Goal: Communication & Community: Ask a question

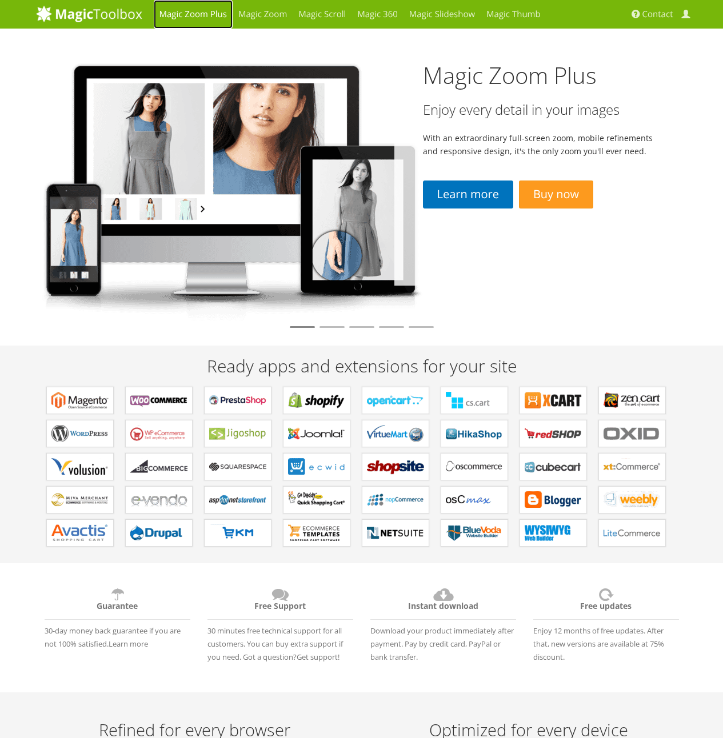
click at [196, 22] on link "Magic Zoom Plus" at bounding box center [193, 14] width 79 height 29
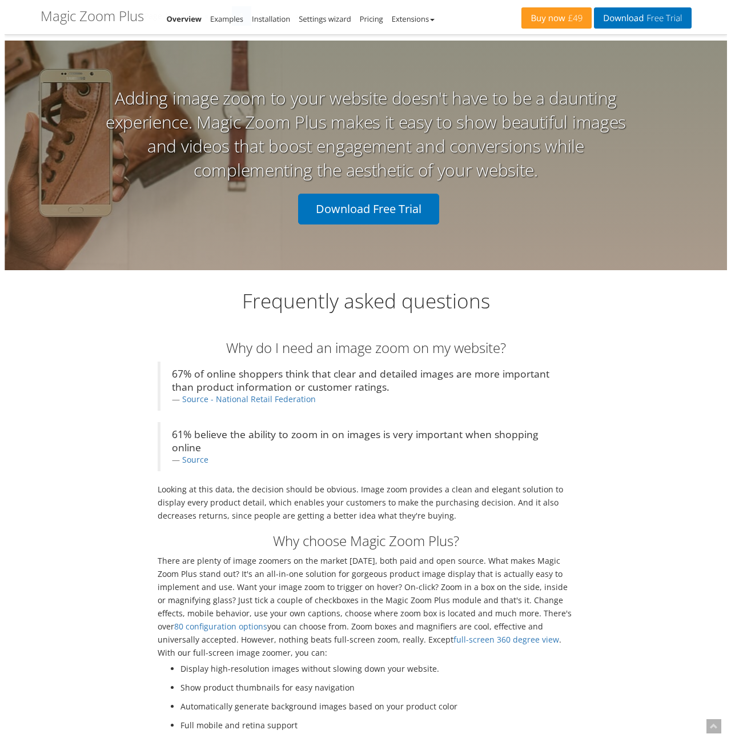
scroll to position [2617, 0]
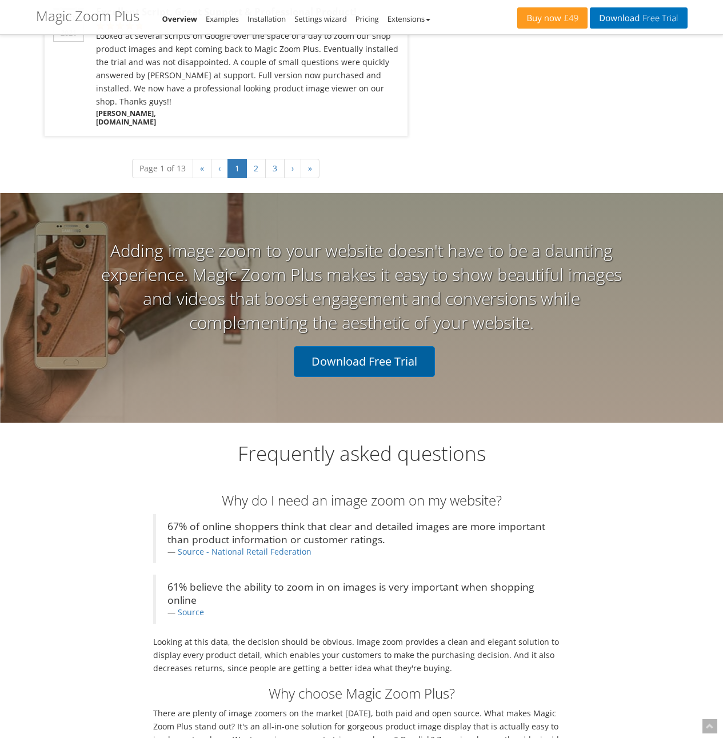
click at [379, 346] on link "Download Free Trial" at bounding box center [364, 361] width 141 height 31
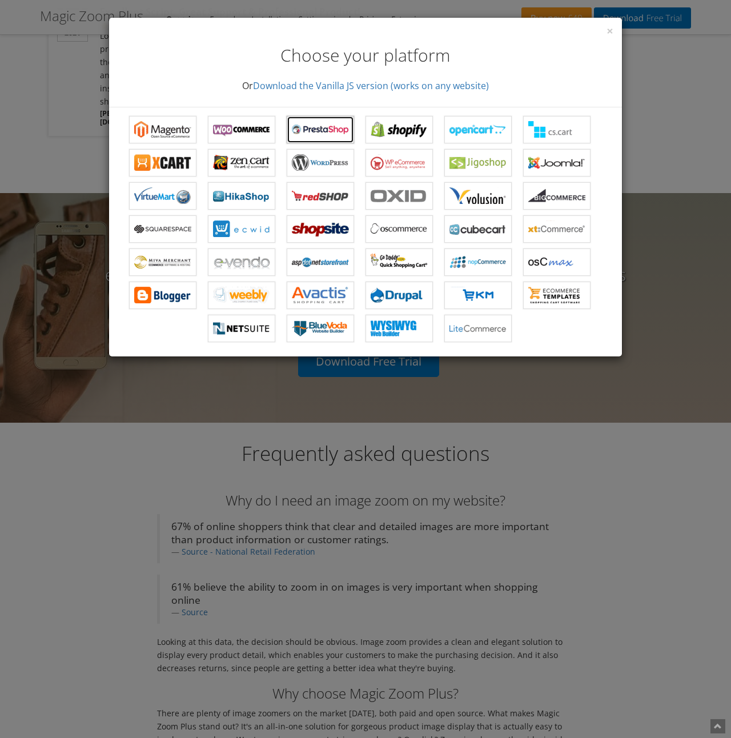
click at [330, 128] on b "Magic Zoom Plus for PrestaShop" at bounding box center [320, 129] width 57 height 17
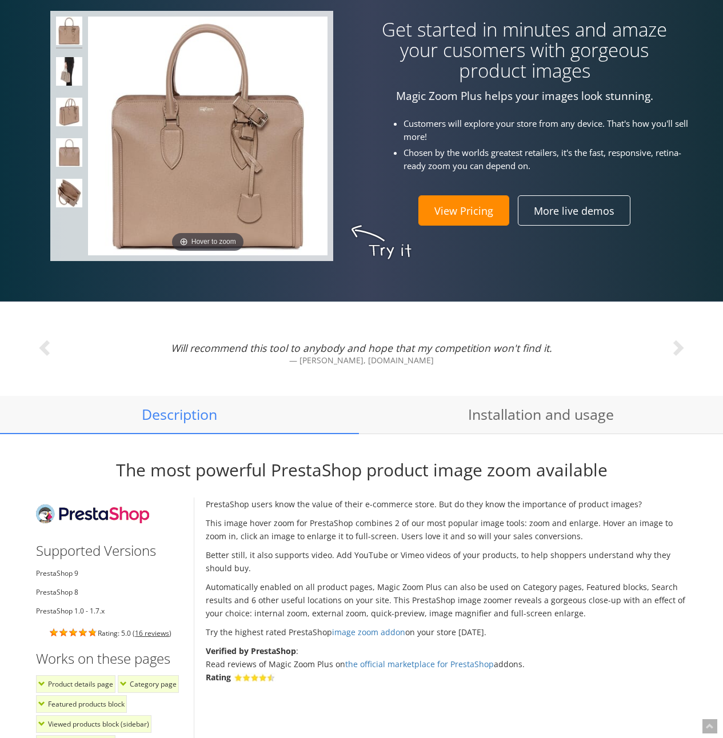
scroll to position [434, 0]
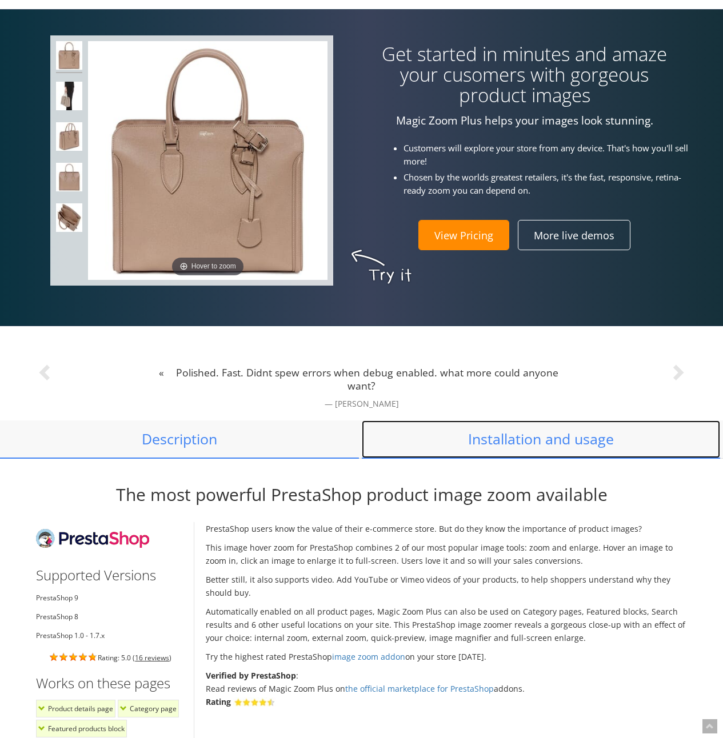
click at [529, 439] on link "Installation and usage" at bounding box center [541, 439] width 359 height 38
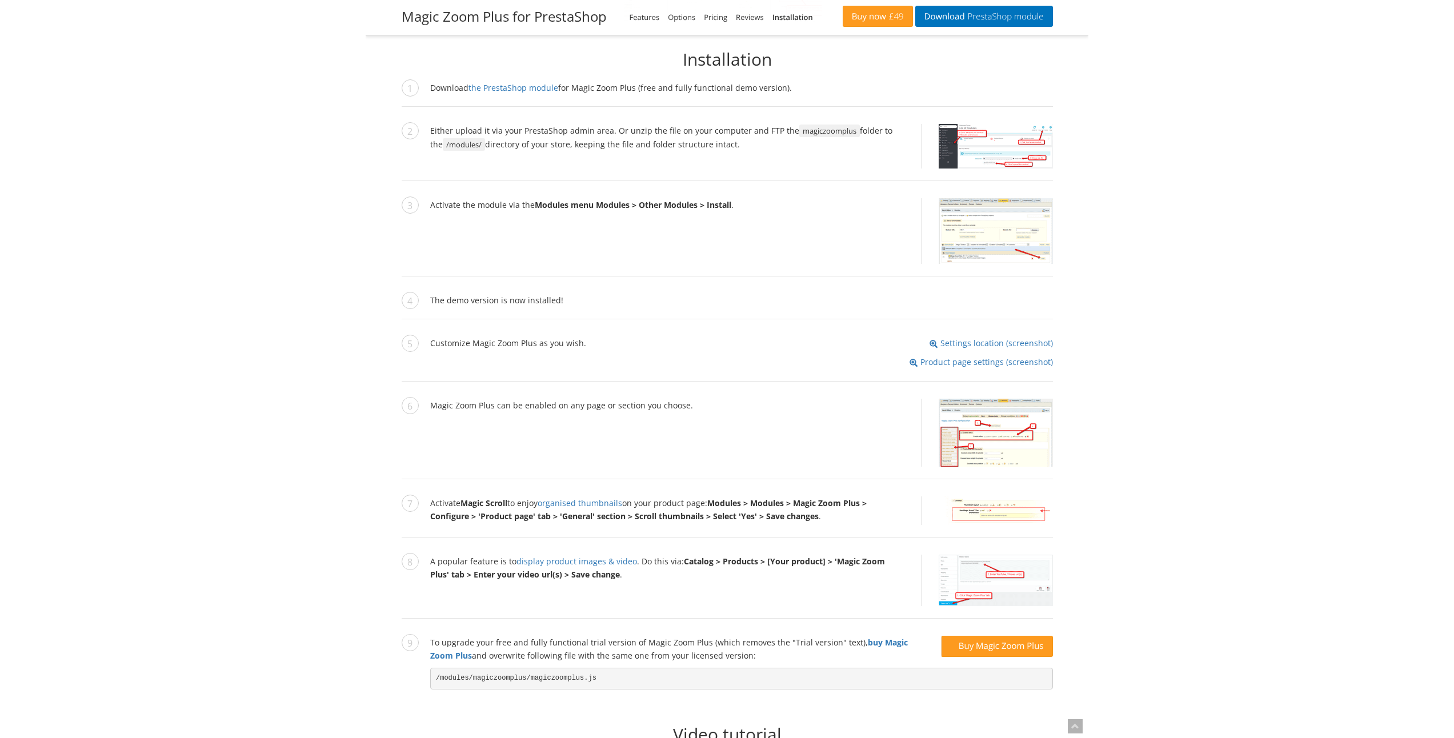
scroll to position [1323, 0]
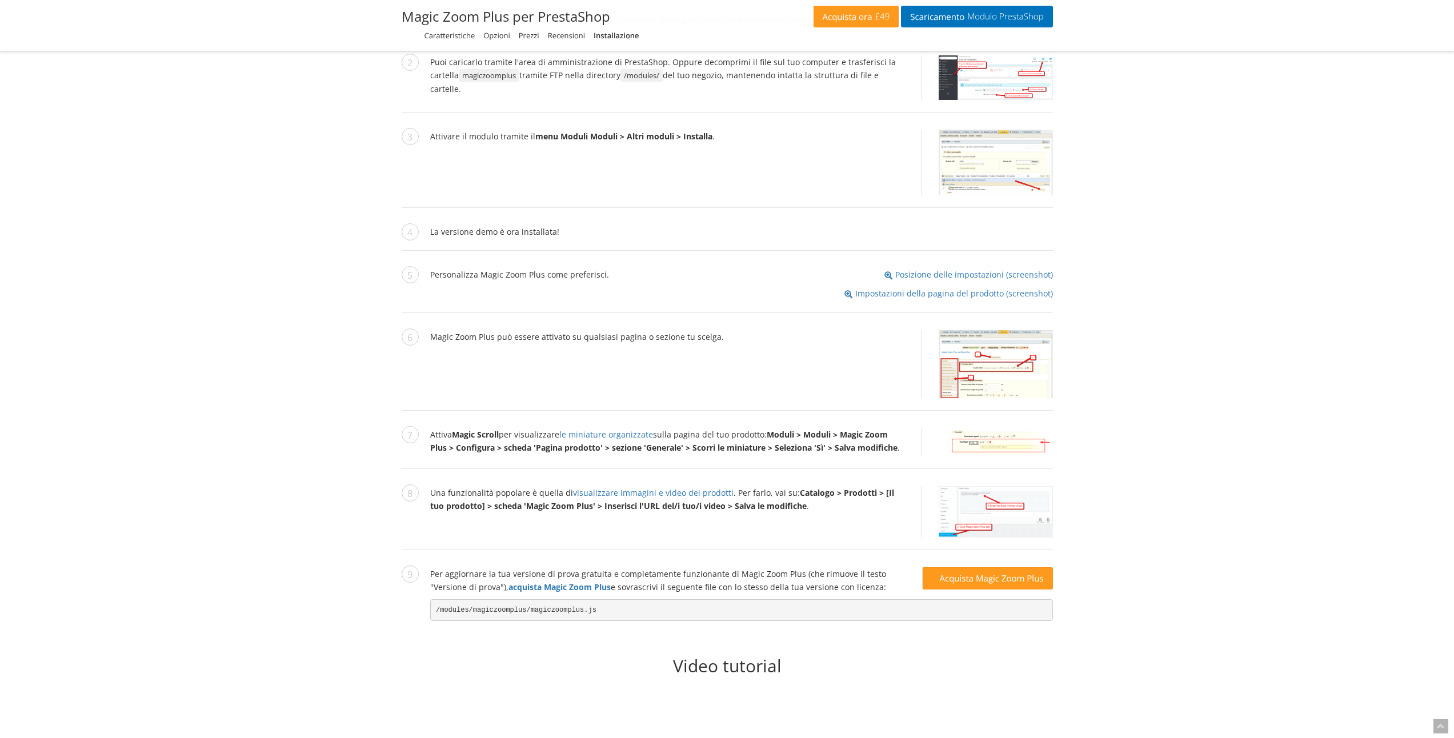
scroll to position [1460, 0]
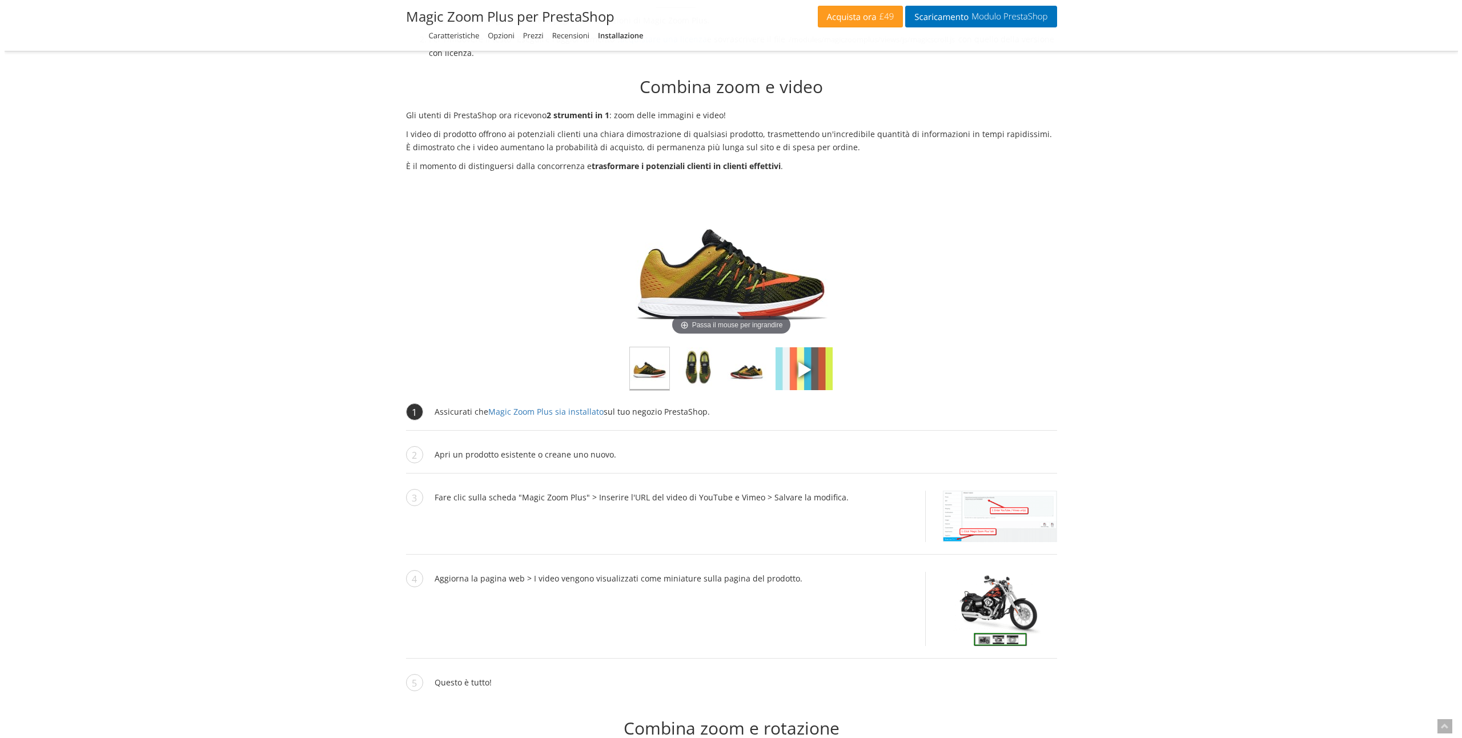
scroll to position [2590, 0]
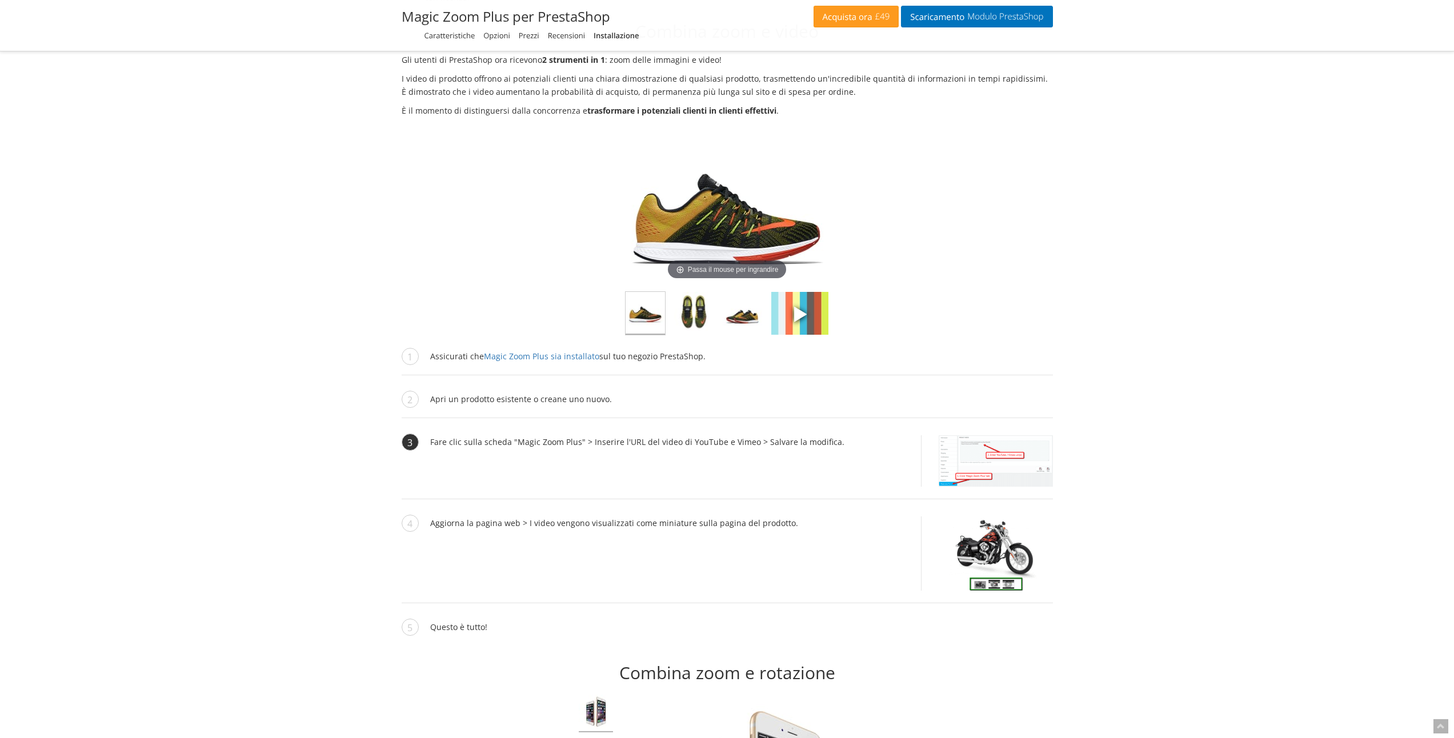
click at [970, 450] on img at bounding box center [995, 460] width 114 height 51
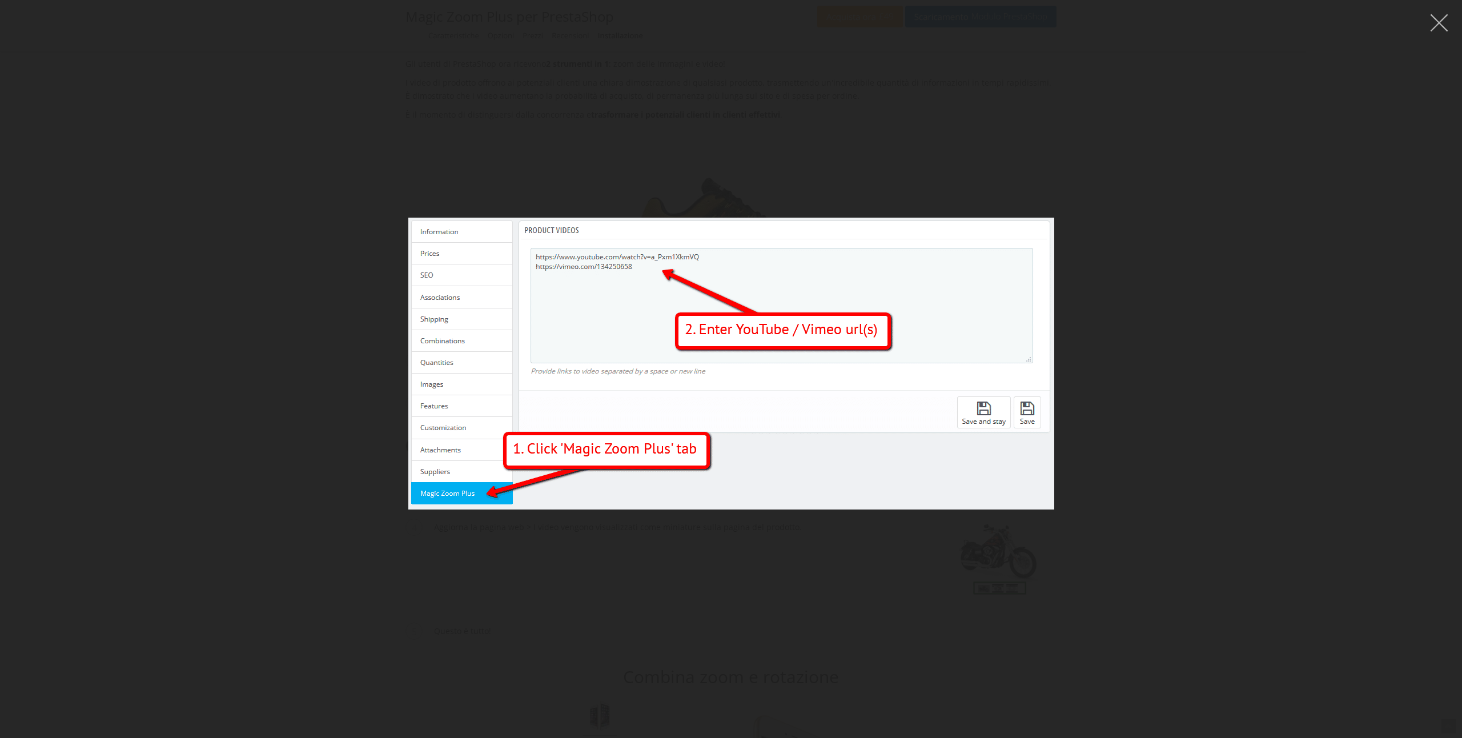
click at [1438, 29] on button "button" at bounding box center [1439, 23] width 34 height 34
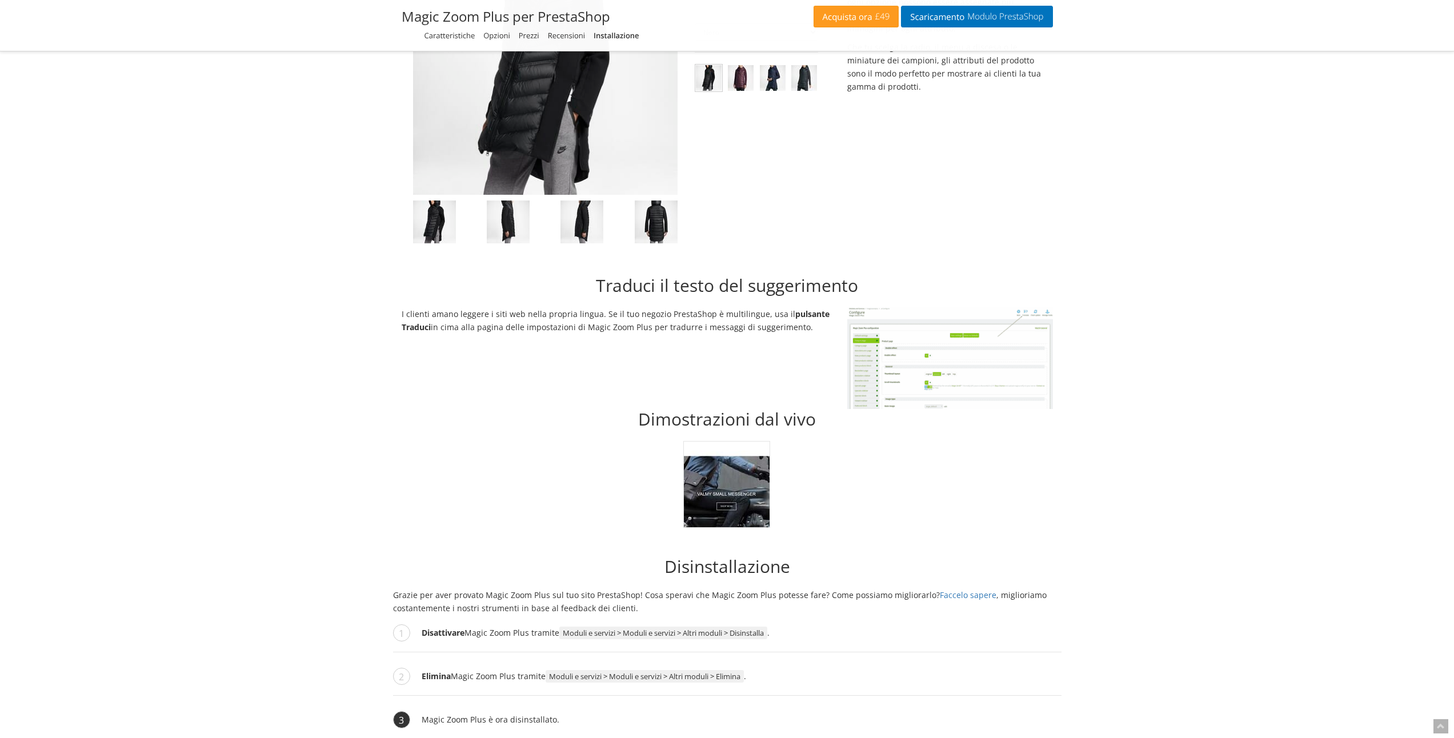
scroll to position [4217, 0]
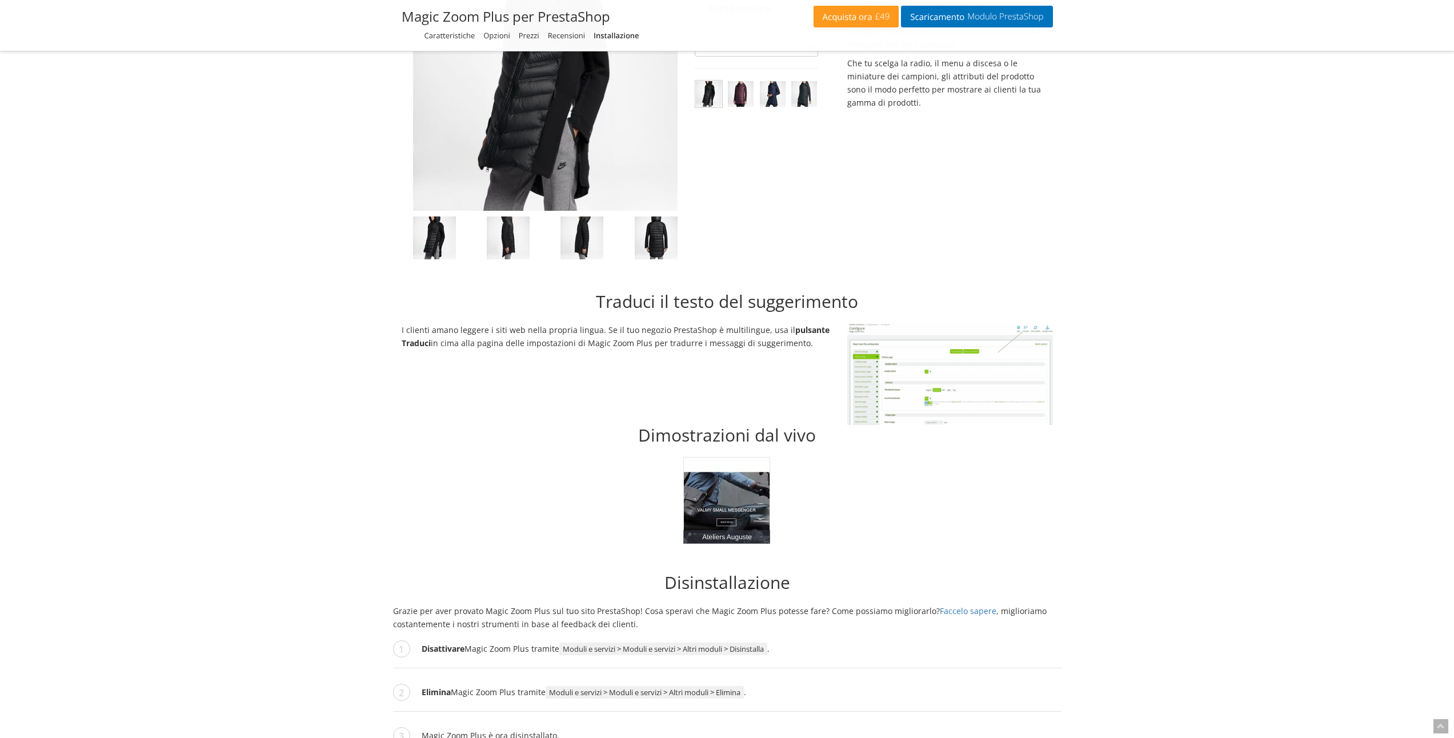
click at [733, 493] on link "Ateliers Auguste" at bounding box center [726, 500] width 87 height 87
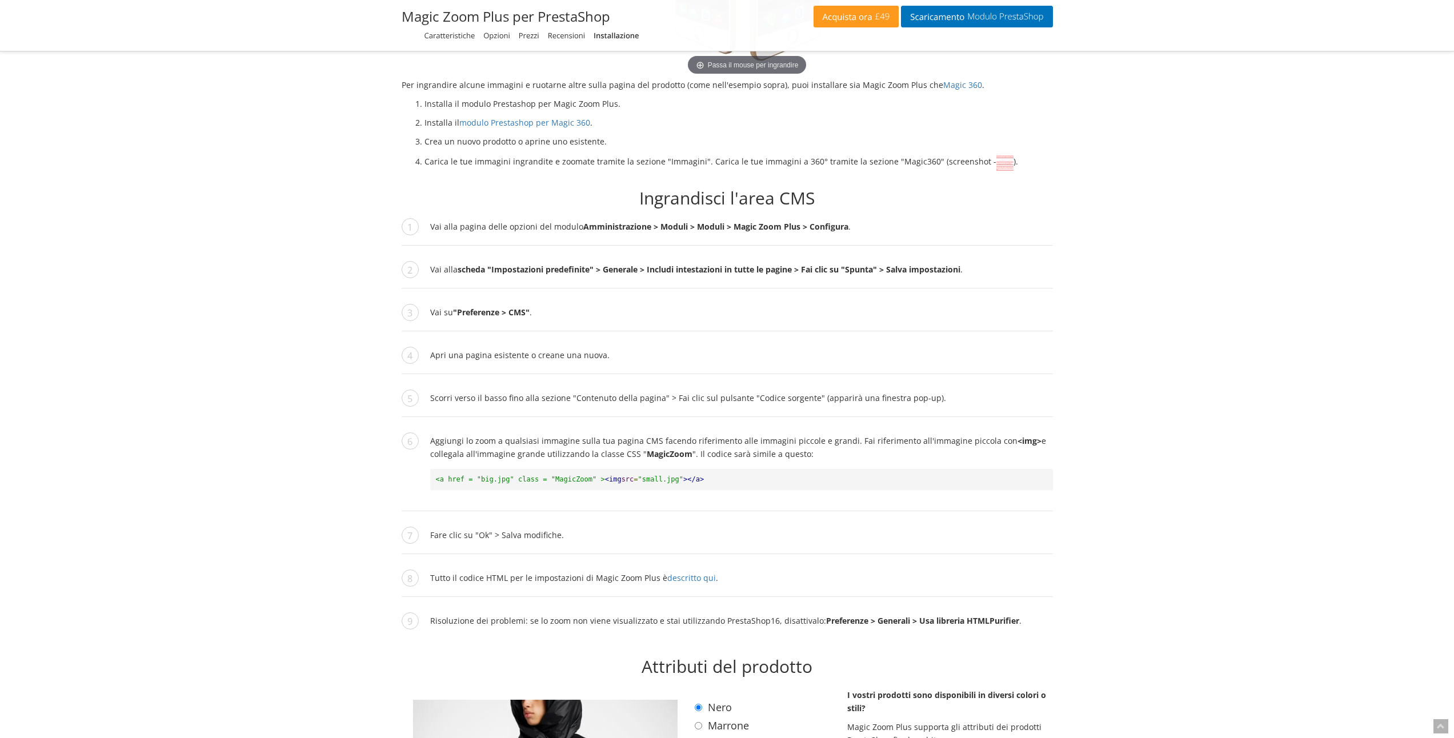
scroll to position [0, 0]
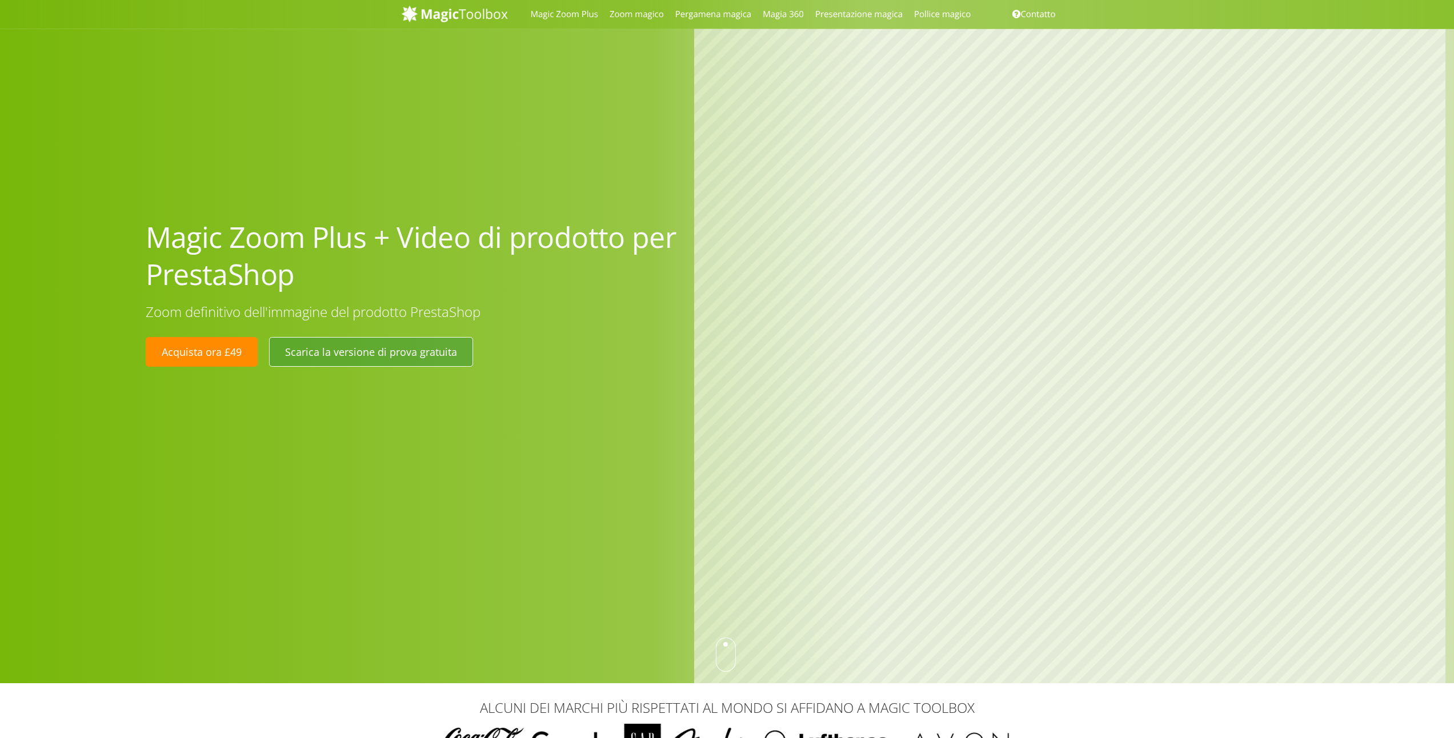
click at [396, 350] on font "Scarica la versione di prova gratuita" at bounding box center [371, 352] width 172 height 14
click at [476, 10] on img at bounding box center [455, 13] width 106 height 17
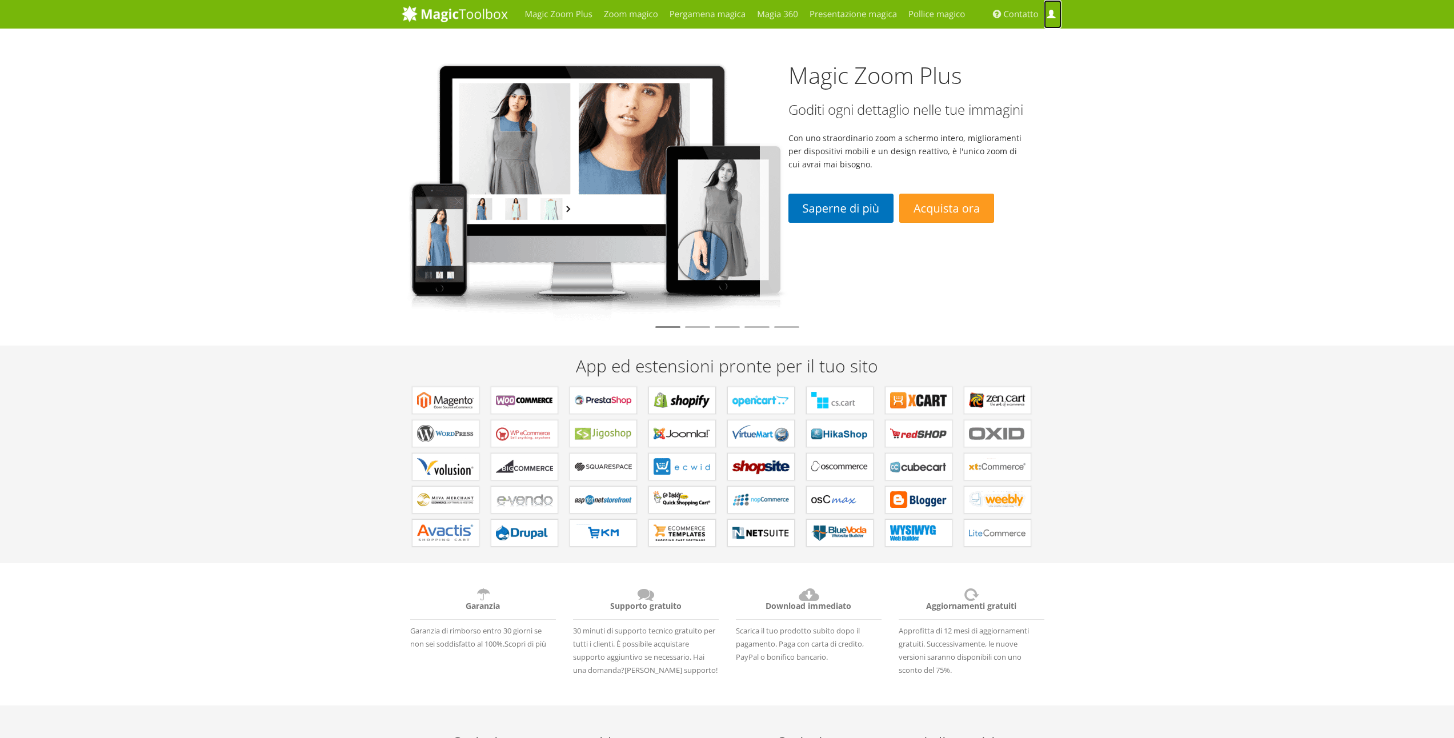
click at [1053, 18] on span at bounding box center [1050, 14] width 9 height 9
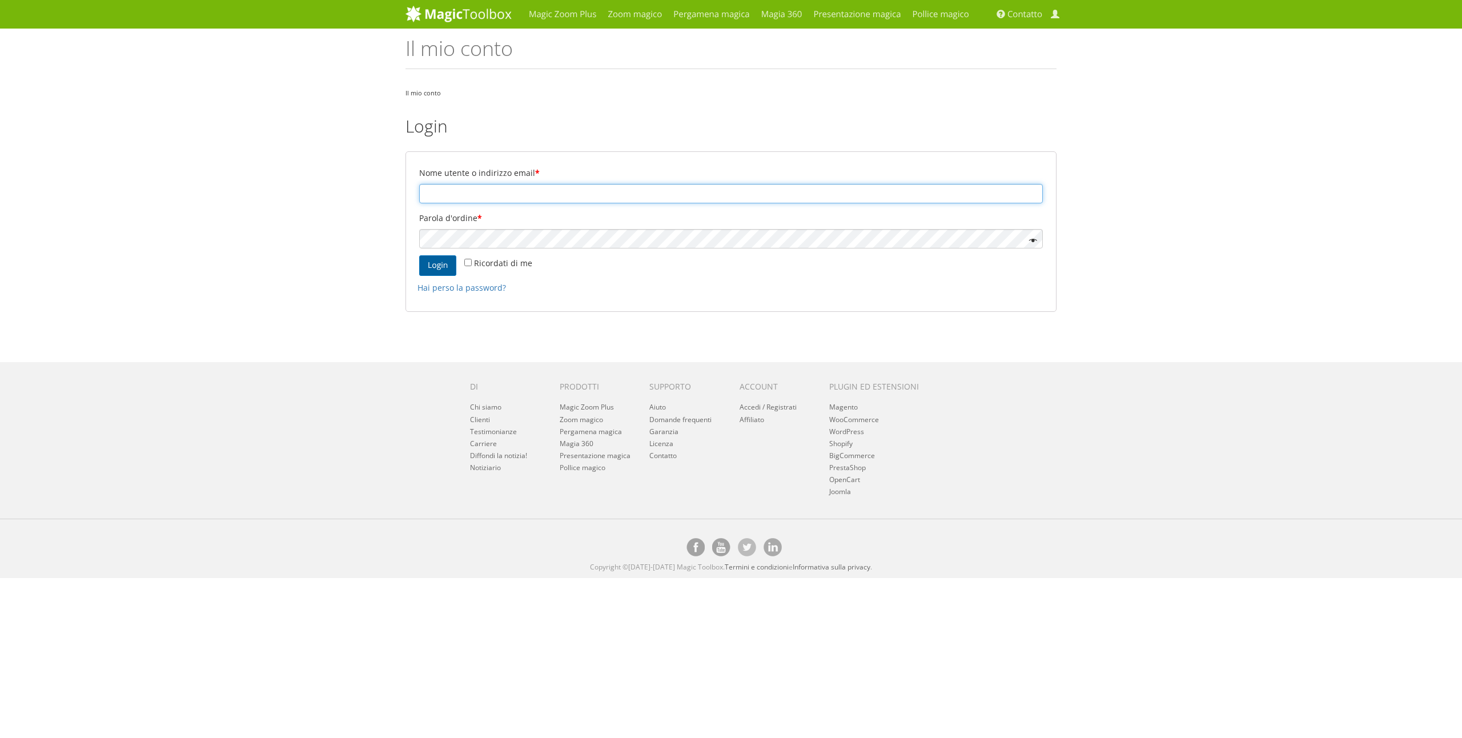
type input "[EMAIL_ADDRESS][DOMAIN_NAME]"
click at [436, 267] on font "Login" at bounding box center [438, 265] width 20 height 11
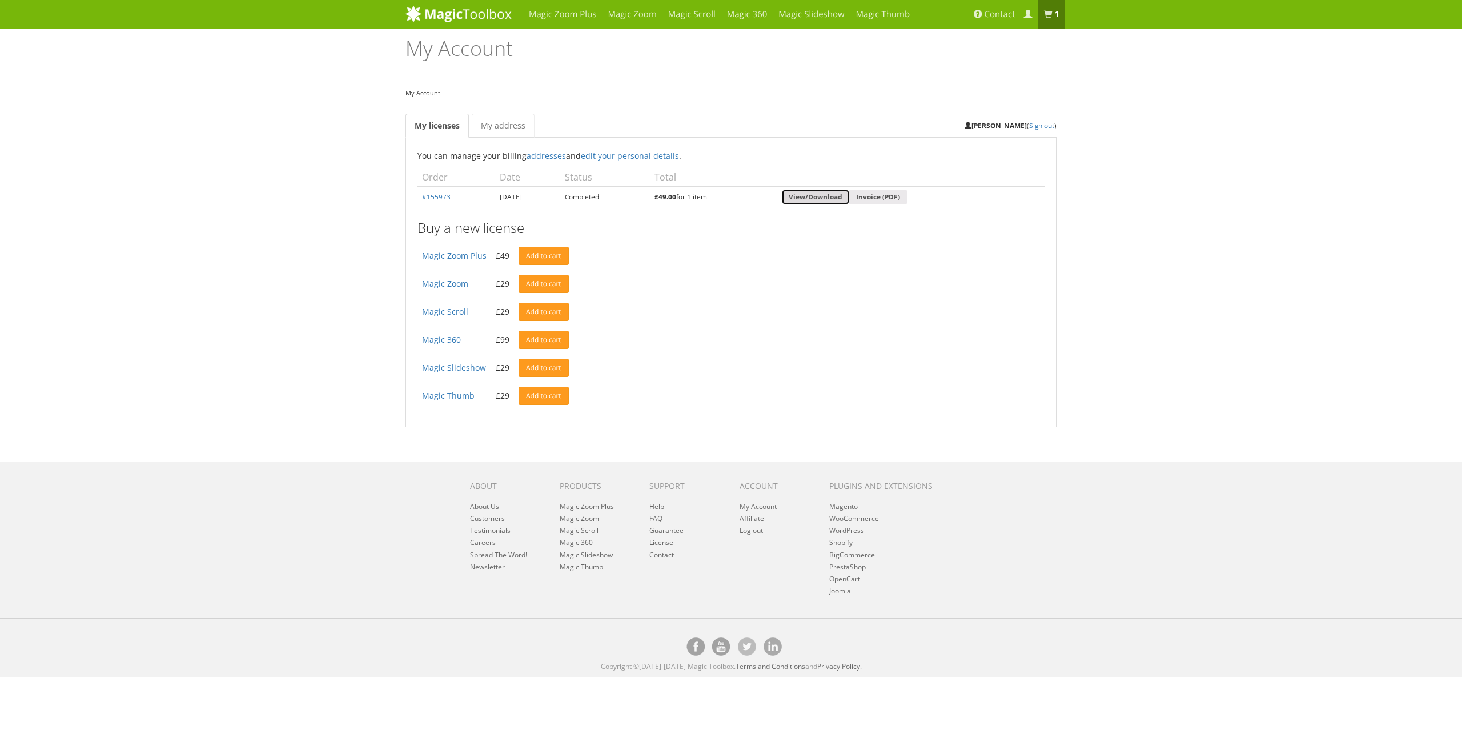
click at [849, 198] on link "View/Download" at bounding box center [815, 197] width 67 height 15
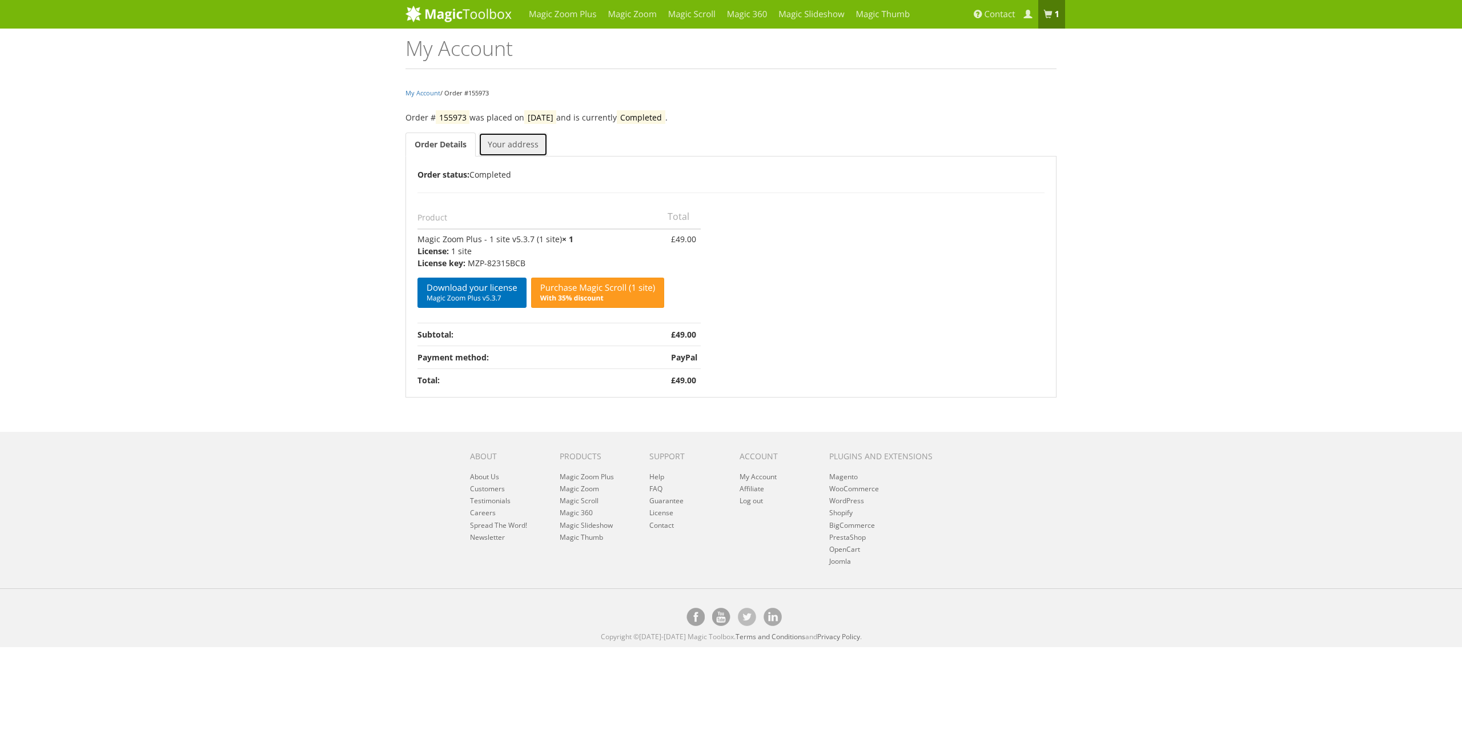
click at [531, 151] on link "Your address" at bounding box center [513, 145] width 69 height 24
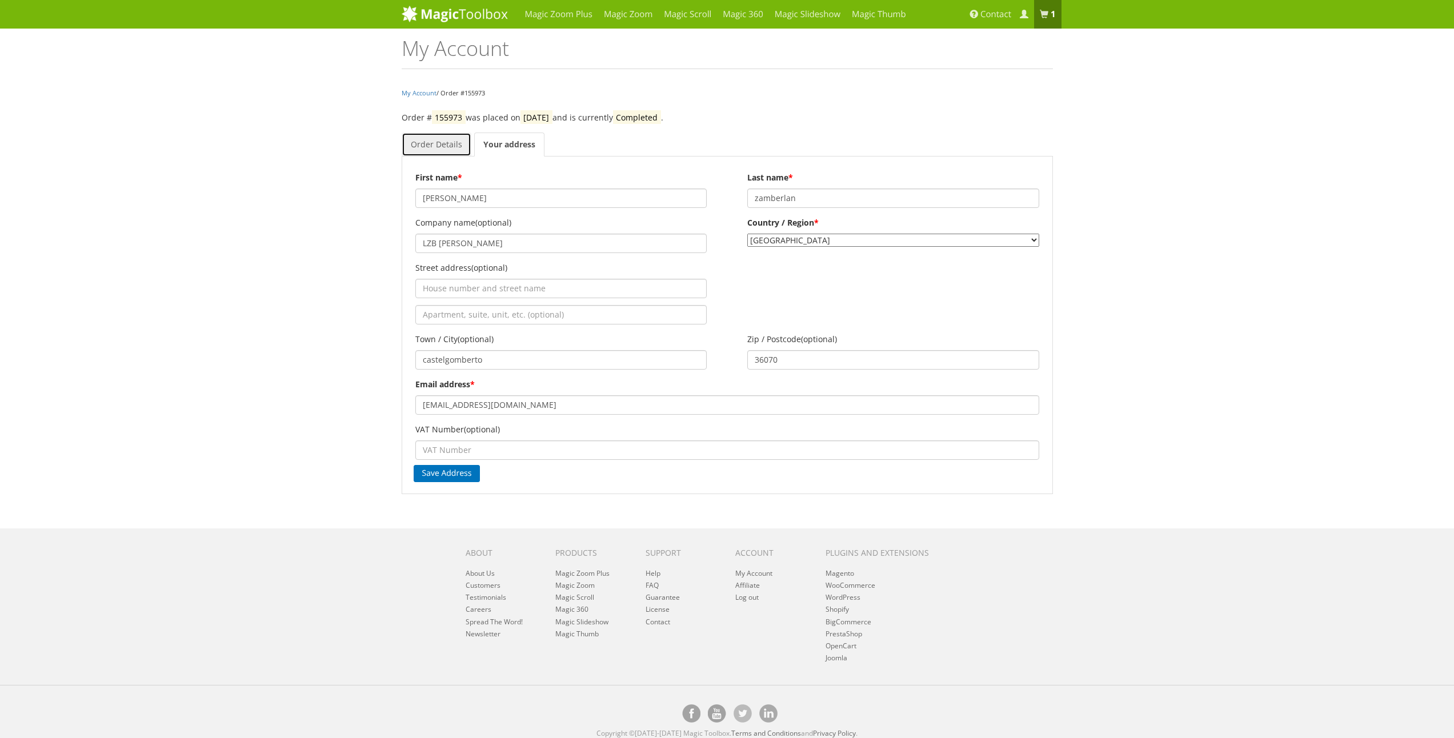
click at [444, 140] on link "Order Details" at bounding box center [437, 145] width 70 height 24
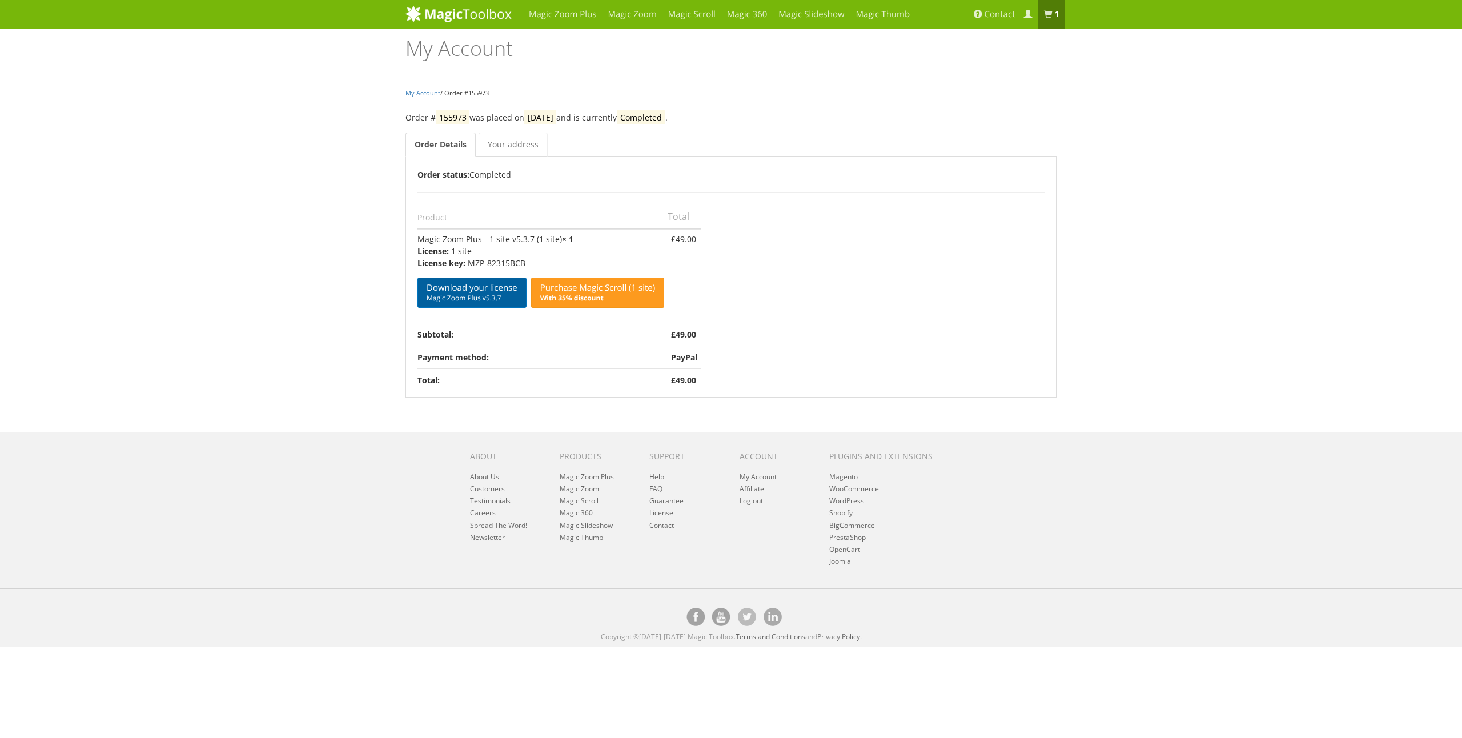
click at [473, 296] on span "Magic Zoom Plus v5.3.7" at bounding box center [472, 298] width 91 height 9
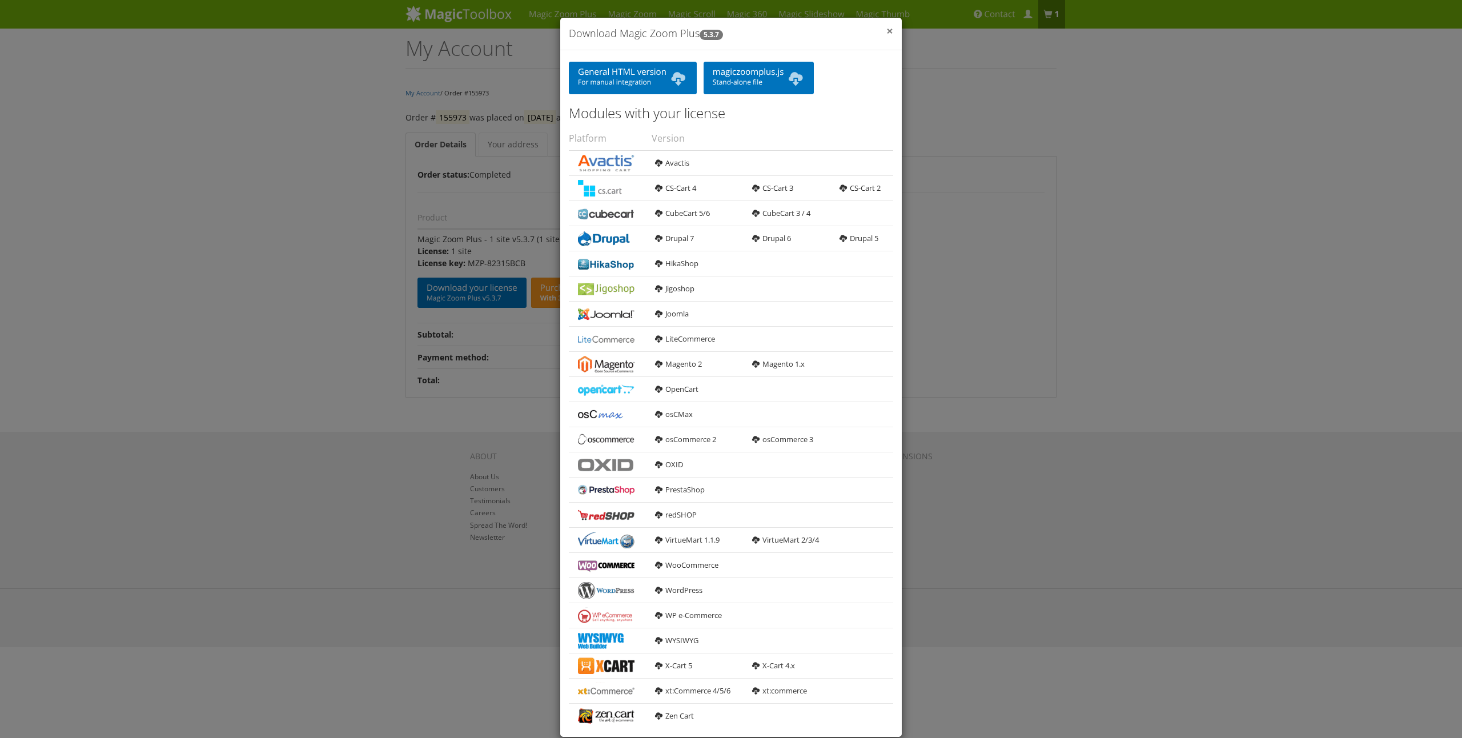
click at [886, 33] on span "×" at bounding box center [889, 31] width 7 height 16
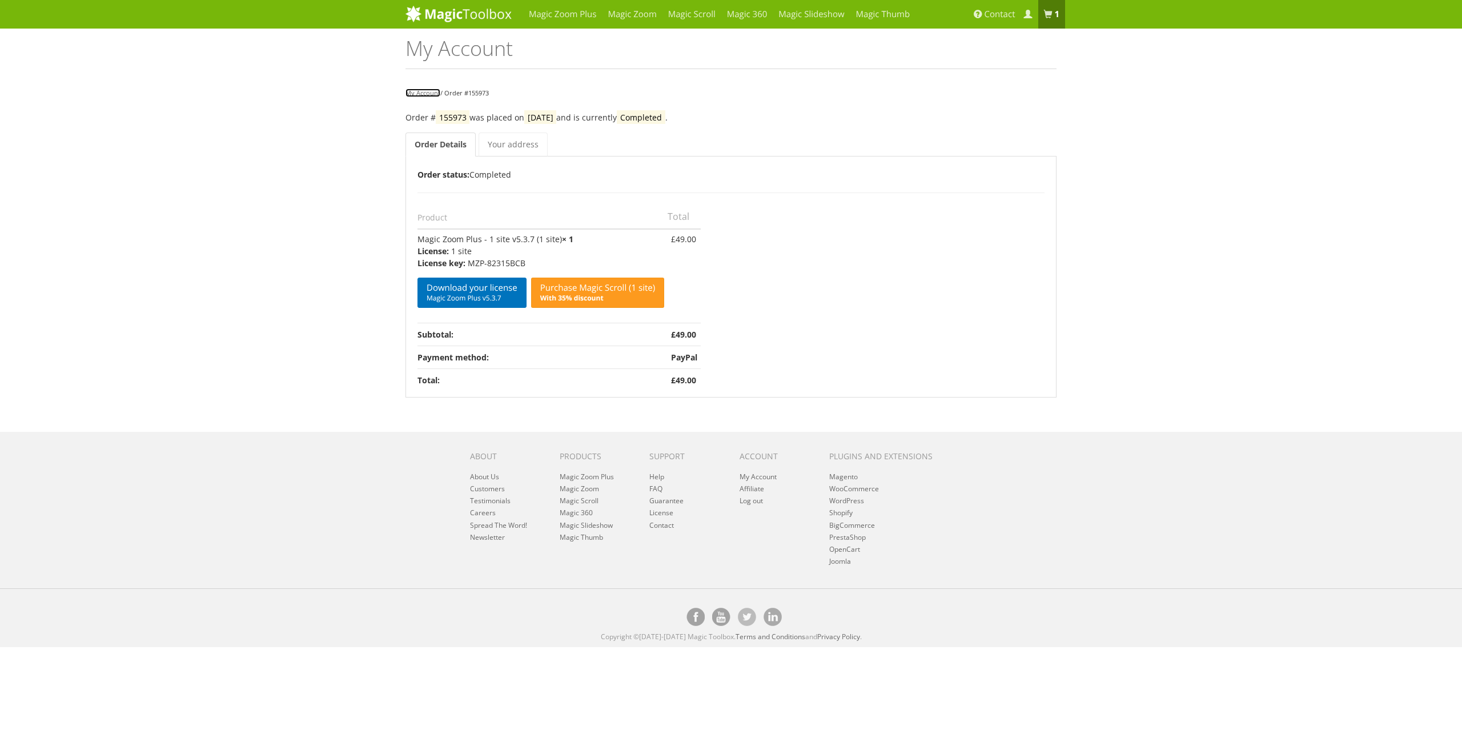
click at [431, 95] on link "My Account" at bounding box center [423, 93] width 35 height 9
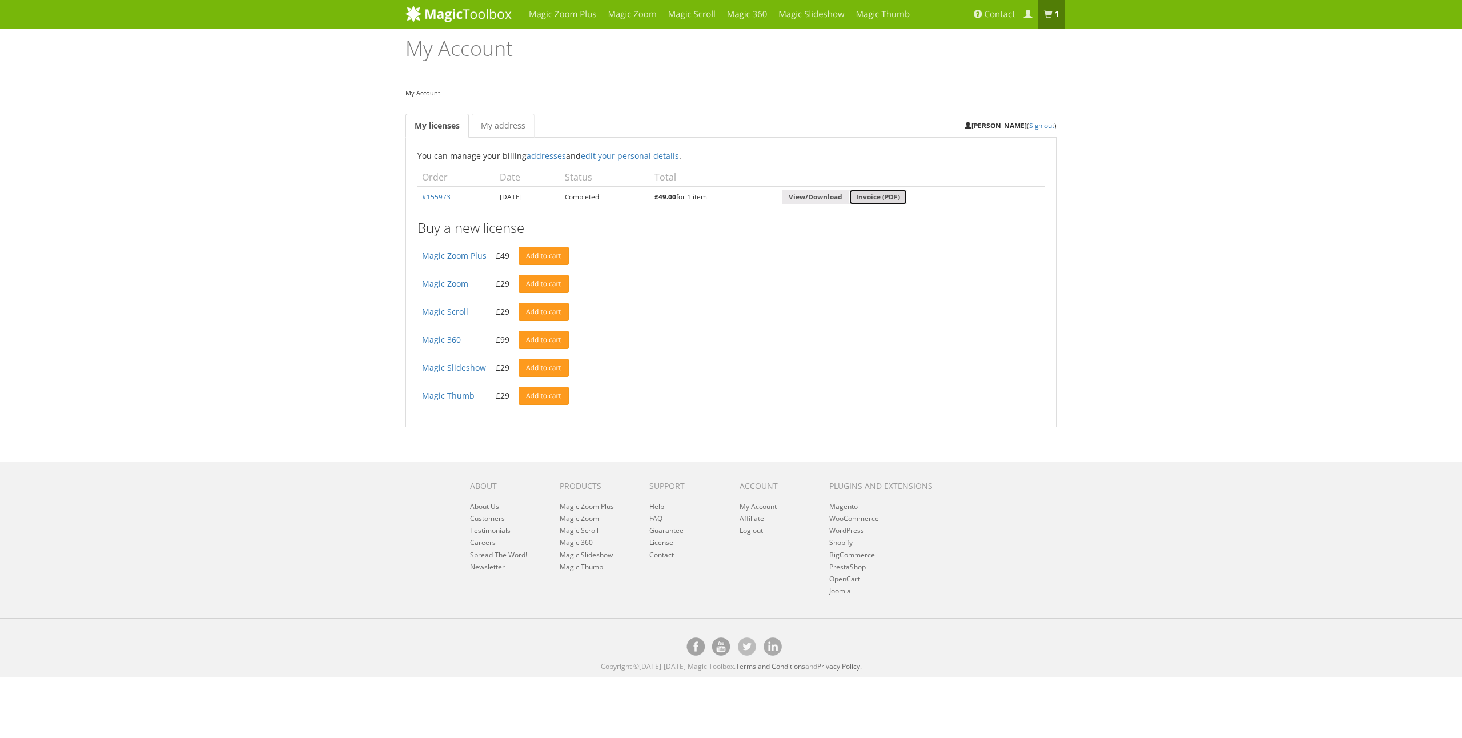
click at [907, 195] on link "Invoice (PDF)" at bounding box center [878, 197] width 58 height 15
click at [440, 190] on td "#155973" at bounding box center [457, 197] width 78 height 21
click at [440, 192] on link "#155973" at bounding box center [436, 196] width 29 height 9
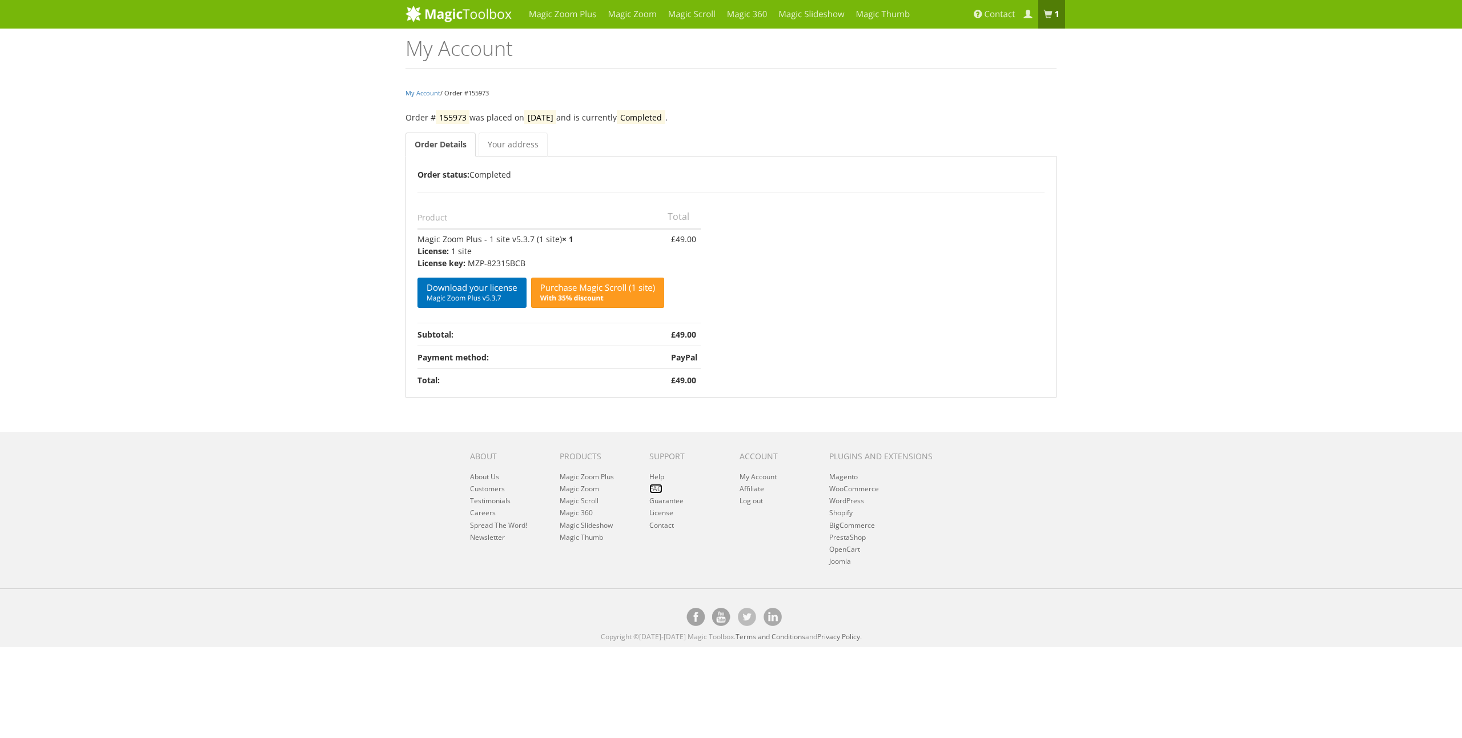
click at [659, 492] on link "FAQ" at bounding box center [655, 489] width 13 height 10
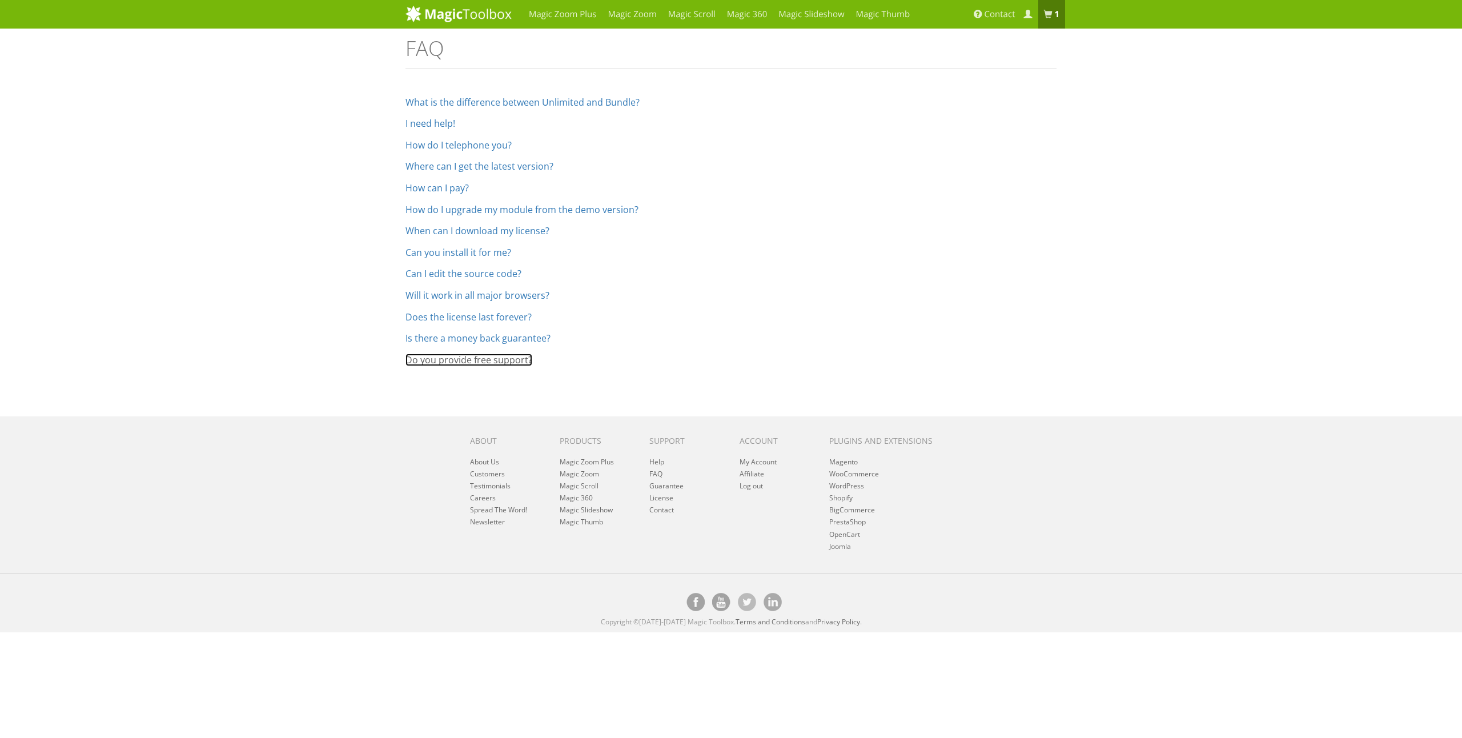
click at [509, 364] on link "Do you provide free support?" at bounding box center [469, 360] width 127 height 13
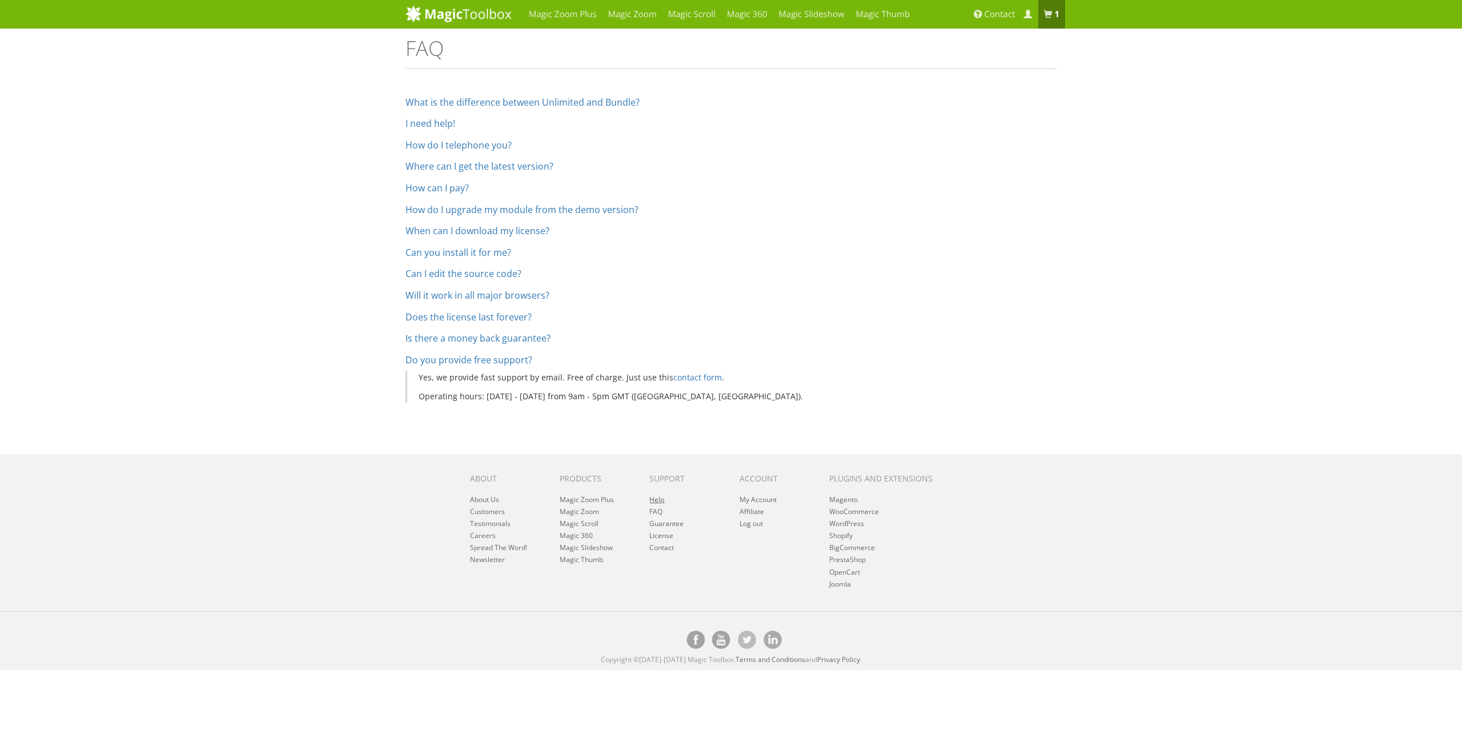
drag, startPoint x: 665, startPoint y: 499, endPoint x: 657, endPoint y: 501, distance: 8.0
click at [664, 499] on li "Help" at bounding box center [685, 500] width 73 height 10
click at [654, 502] on link "Help" at bounding box center [656, 500] width 15 height 10
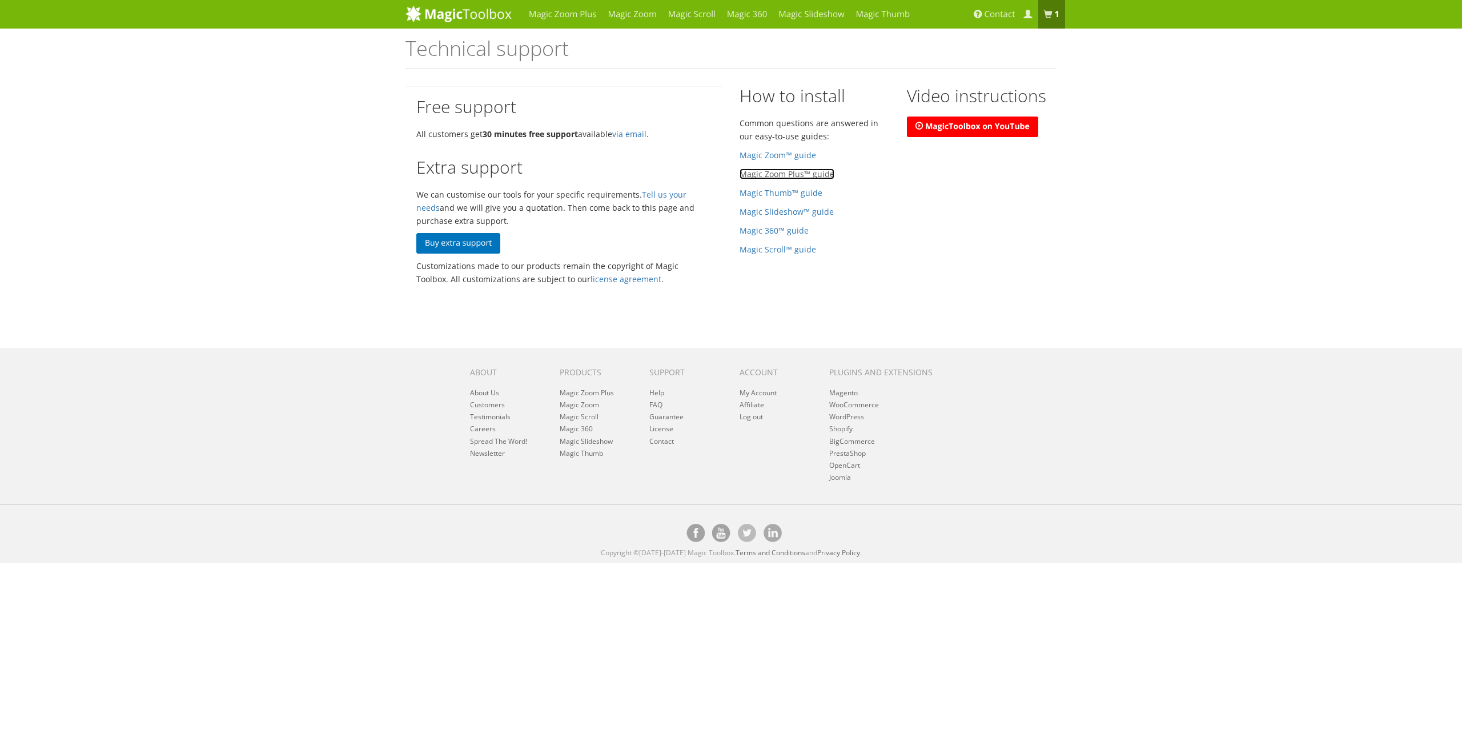
click at [777, 173] on link "Magic Zoom Plus™ guide" at bounding box center [787, 173] width 95 height 11
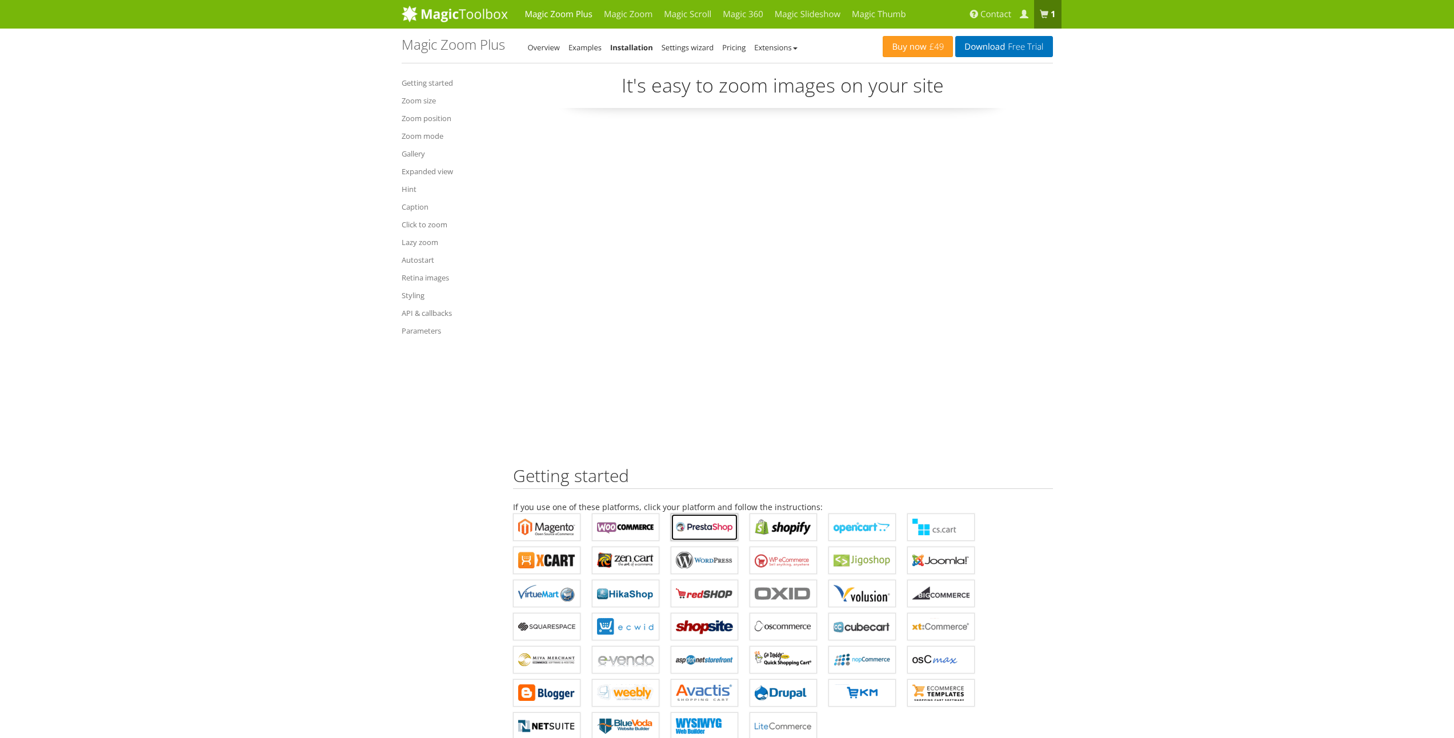
click at [695, 532] on b "Magic Zoom Plus for PrestaShop" at bounding box center [704, 527] width 57 height 17
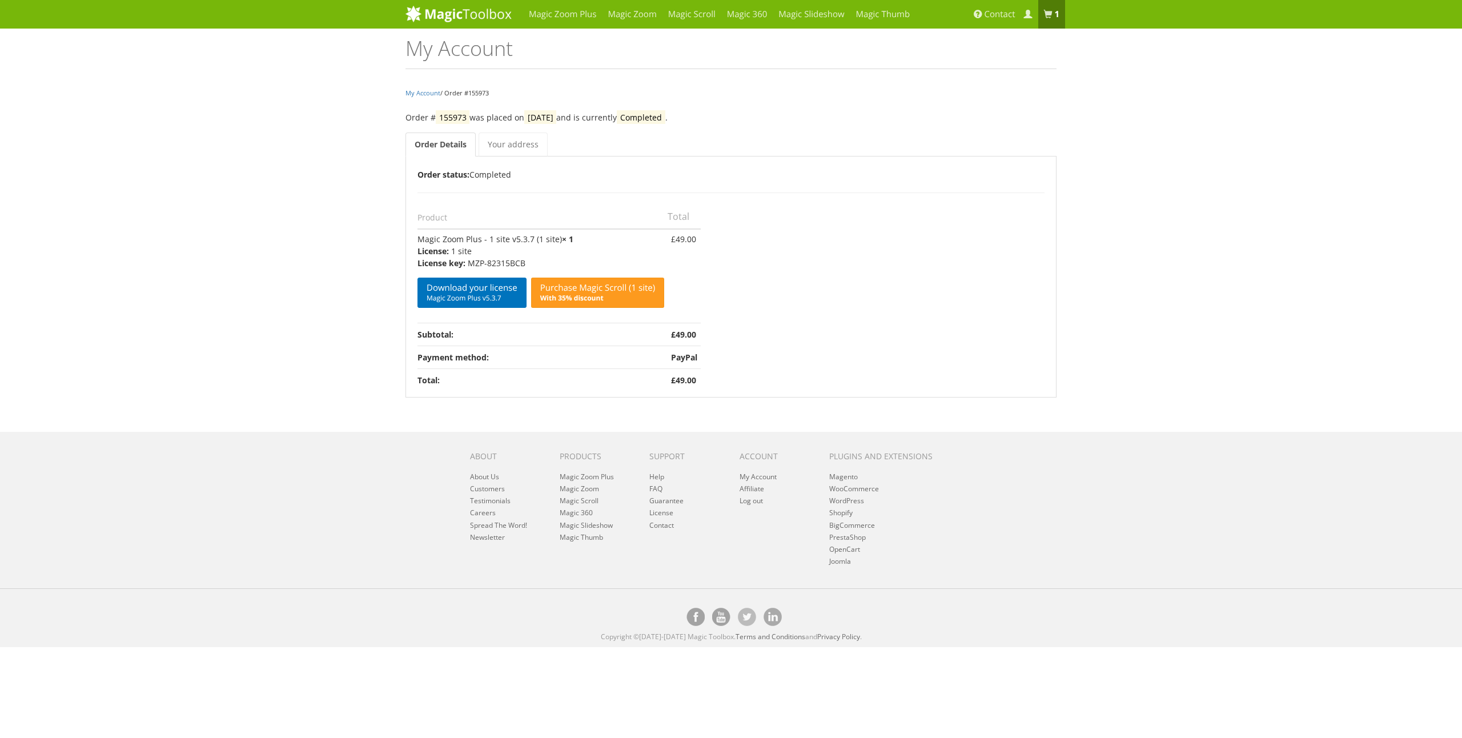
click at [644, 390] on th "Total:" at bounding box center [543, 379] width 250 height 23
click at [1009, 18] on span "Contact" at bounding box center [1000, 14] width 31 height 11
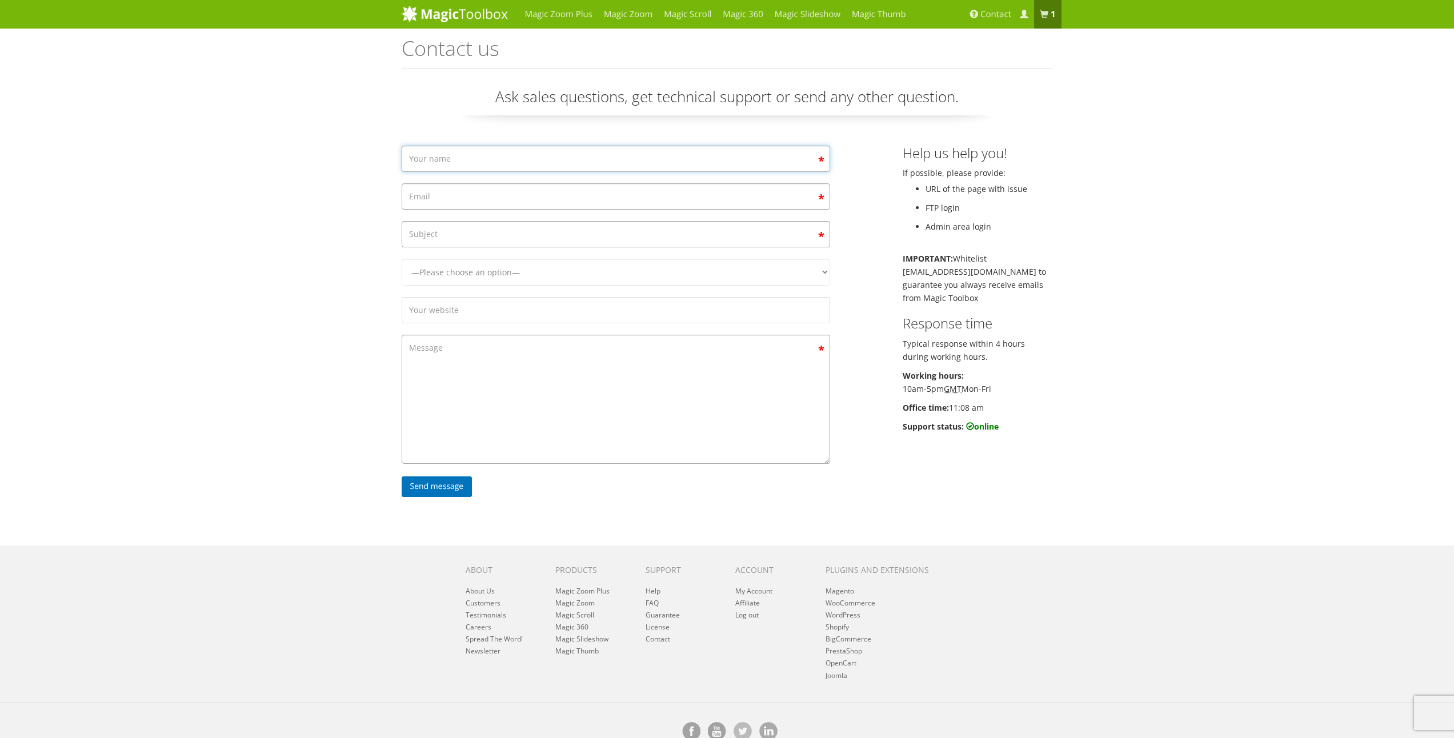
click at [773, 167] on input "Contact form" at bounding box center [616, 159] width 428 height 26
click at [772, 167] on input "Contact form" at bounding box center [616, 159] width 428 height 26
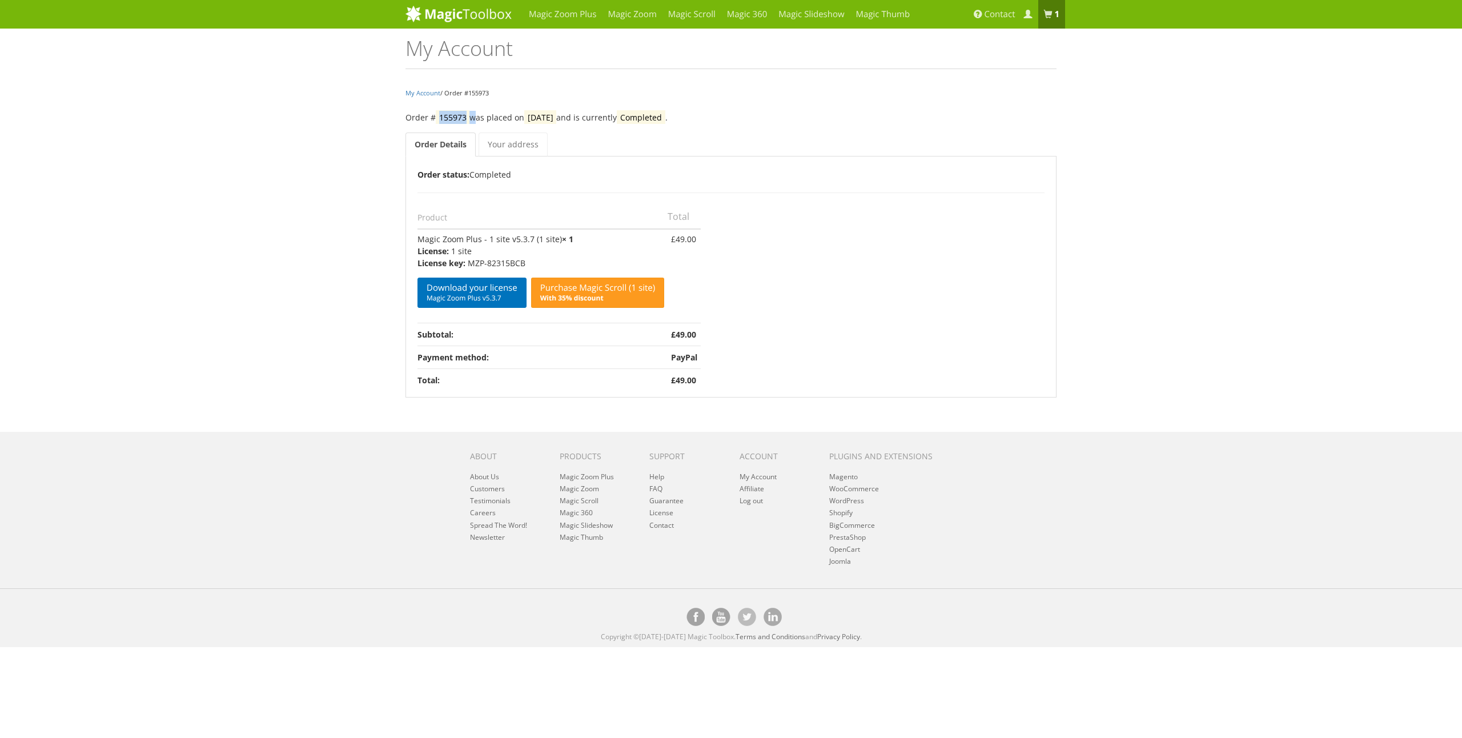
drag, startPoint x: 472, startPoint y: 117, endPoint x: 435, endPoint y: 117, distance: 36.6
click at [435, 117] on p "Order # 155973 was placed on October 31, 2023 and is currently Completed ." at bounding box center [731, 117] width 651 height 13
copy p "155973"
click at [1000, 19] on span "Contact" at bounding box center [1000, 14] width 31 height 11
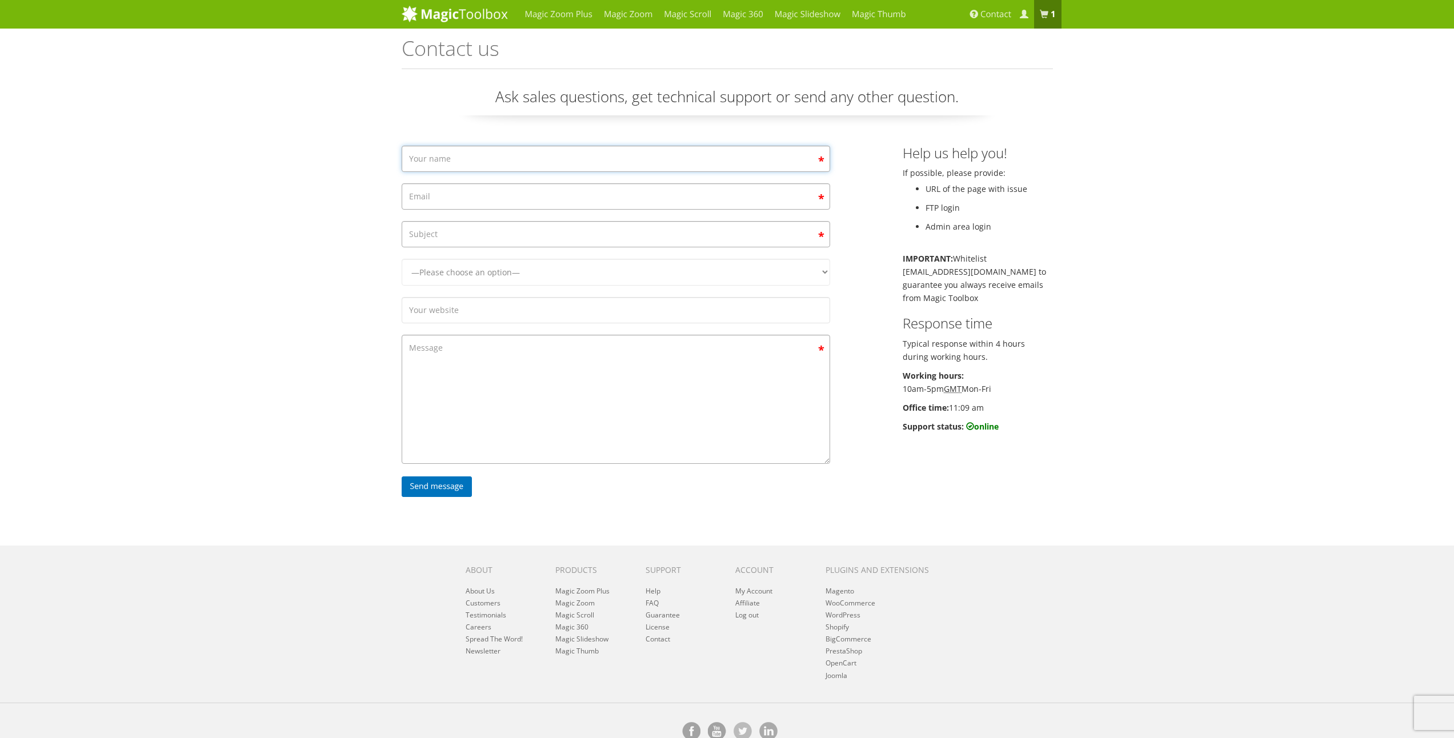
click at [474, 162] on input "Contact form" at bounding box center [616, 159] width 428 height 26
type input "[PERSON_NAME]"
click at [472, 193] on input "Contact form" at bounding box center [616, 196] width 428 height 26
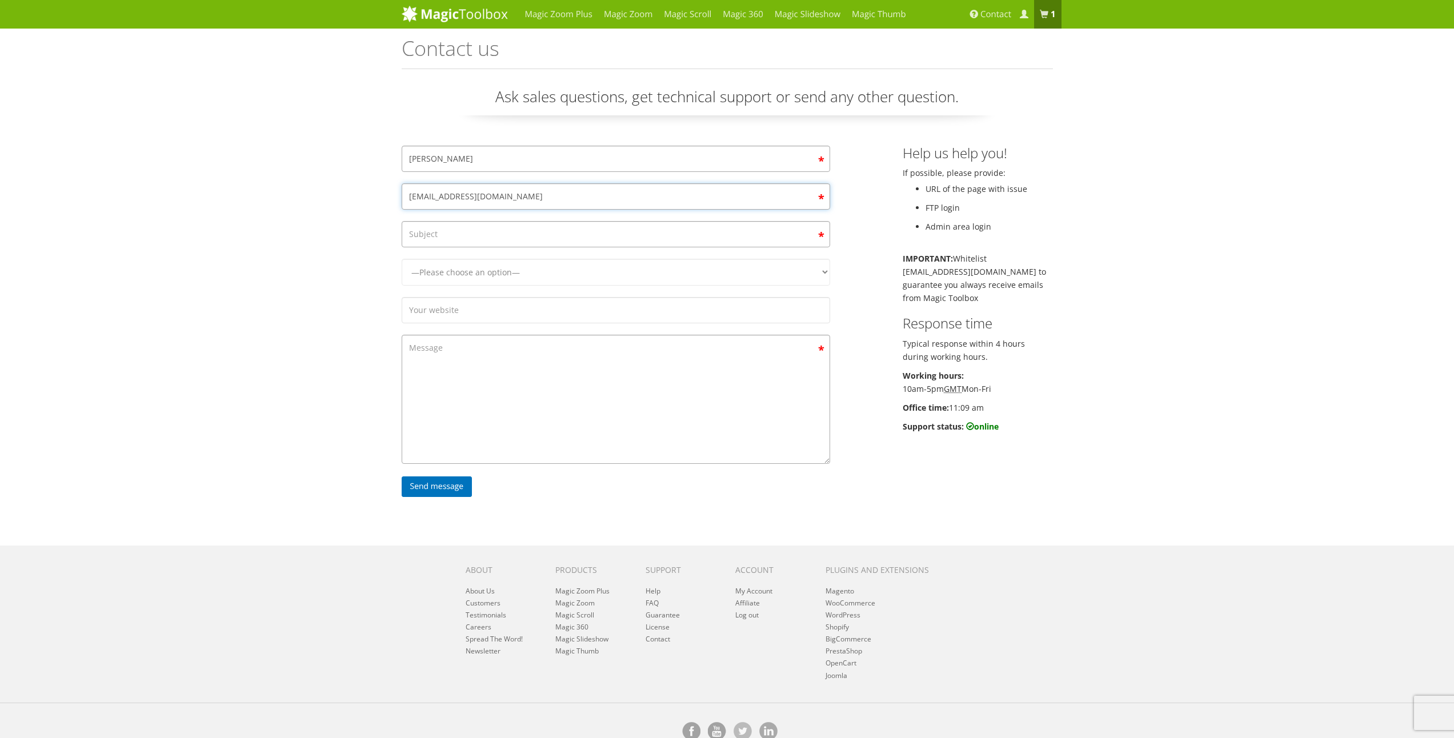
type input "[EMAIL_ADDRESS][DOMAIN_NAME]"
click at [476, 234] on input "Contact form" at bounding box center [616, 234] width 428 height 26
click at [1148, 215] on div "Magic Zoom Plus Magic Zoom Magic Scroll Magic 360 Magic Slideshow Magic Thumb" at bounding box center [727, 380] width 1454 height 761
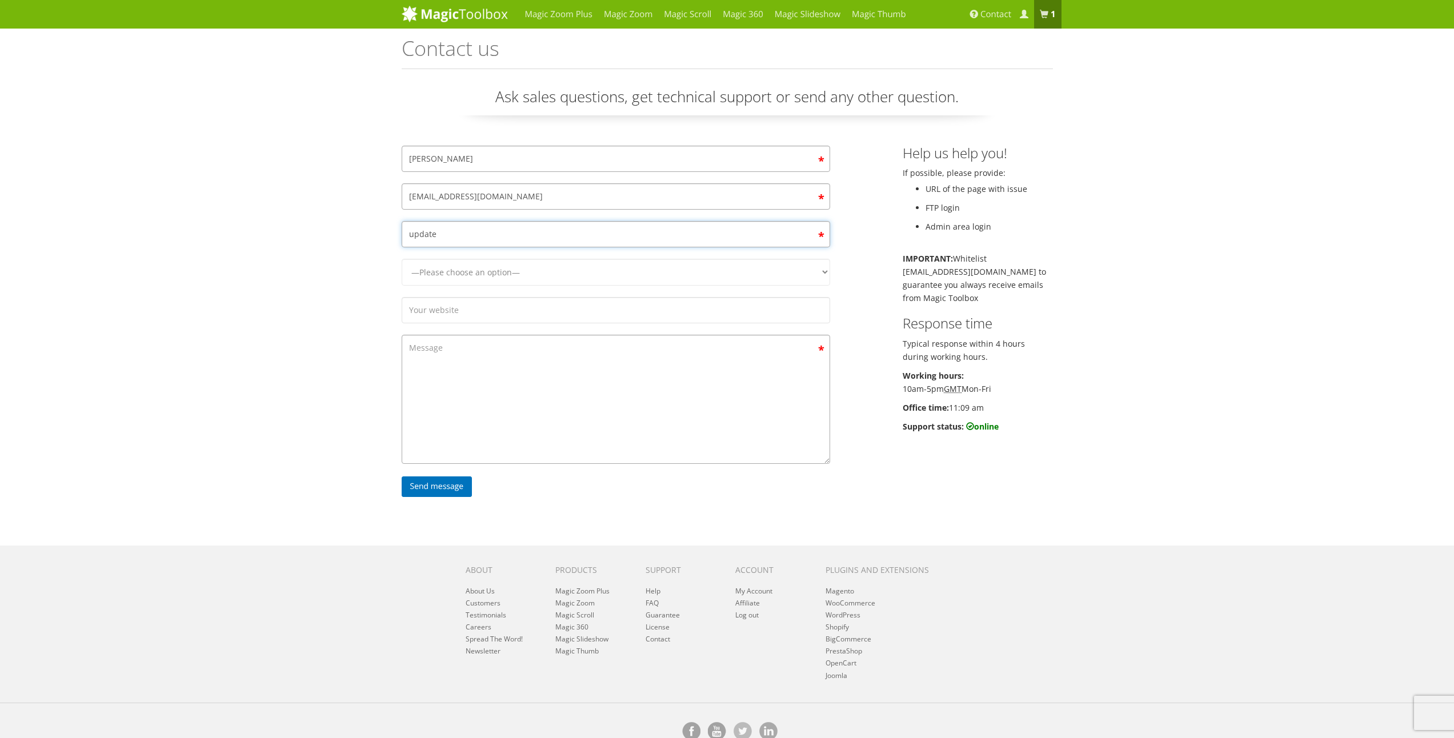
click at [491, 239] on input "update" at bounding box center [616, 234] width 428 height 26
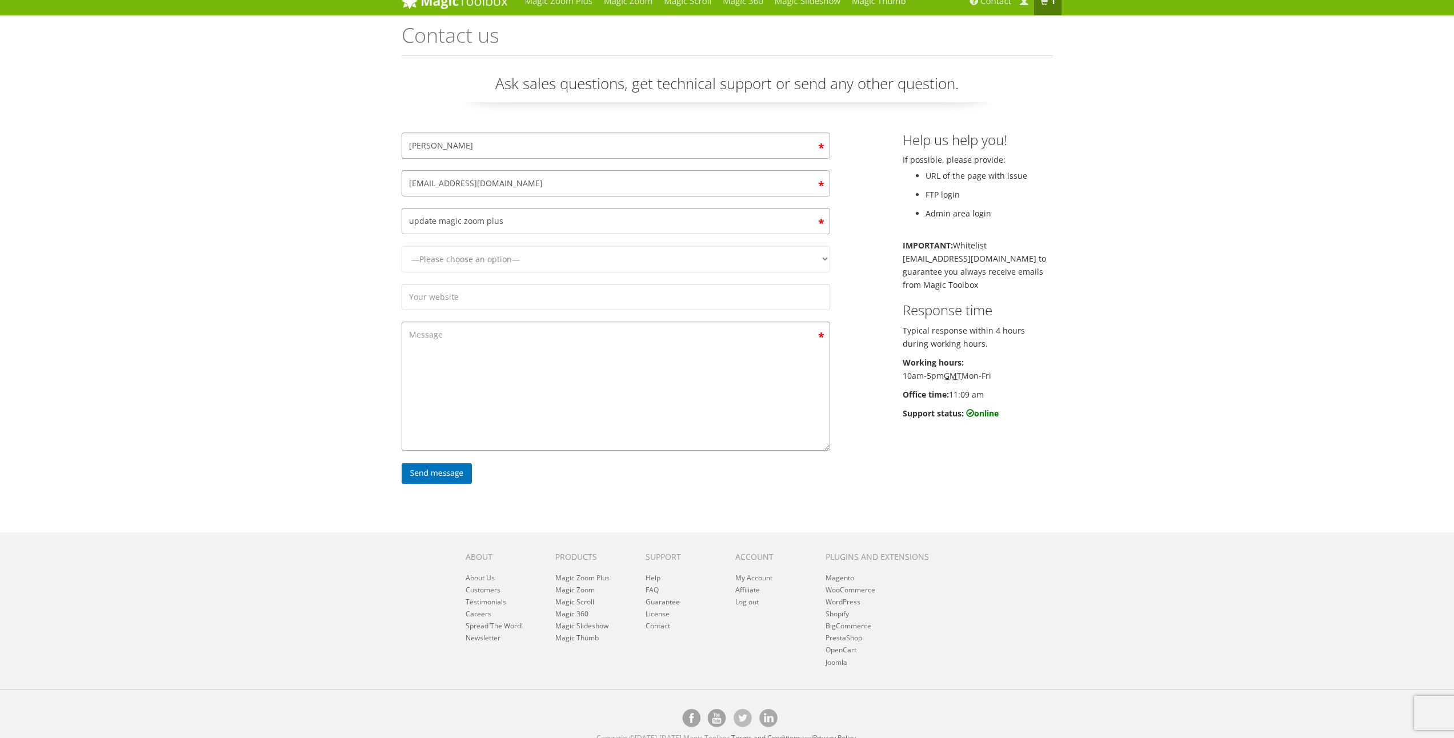
scroll to position [23, 0]
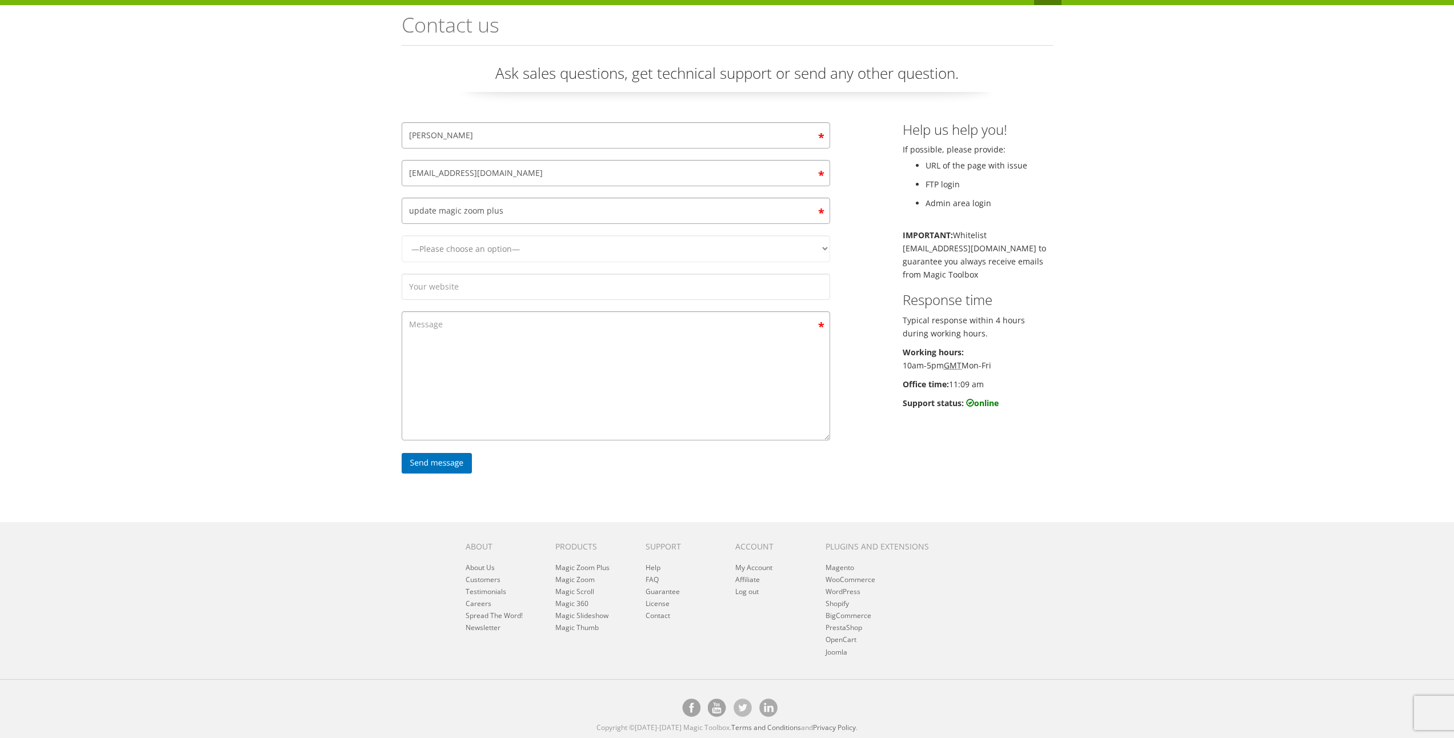
click at [1249, 449] on div "Magic Zoom Plus Magic Zoom Magic Scroll Magic 360 Magic Slideshow Magic Thumb" at bounding box center [727, 357] width 1454 height 761
click at [574, 214] on input "update magic zoom plus" at bounding box center [616, 211] width 428 height 26
type input "update magic zoom plus 5.10.5"
select select "Magic Zoom Plus"
click at [402, 235] on select "—Please choose an option— Magic Zoom Magic Zoom Plus Magic Thumb Magic Slidesho…" at bounding box center [616, 248] width 428 height 27
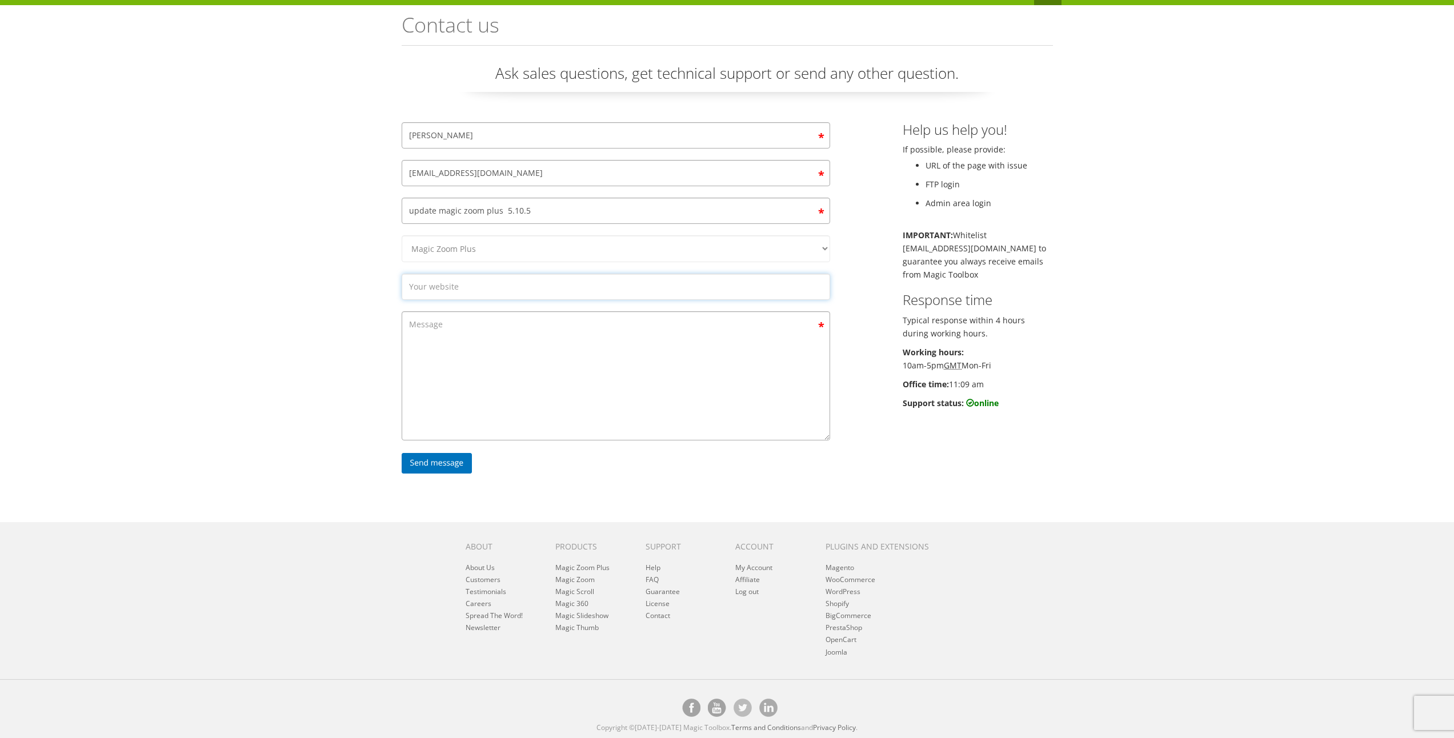
click at [503, 291] on input "Contact form" at bounding box center [616, 287] width 428 height 26
click at [507, 358] on textarea "Contact form" at bounding box center [616, 375] width 428 height 129
click at [476, 342] on textarea "Contact form" at bounding box center [616, 375] width 428 height 129
paste textarea "155973"
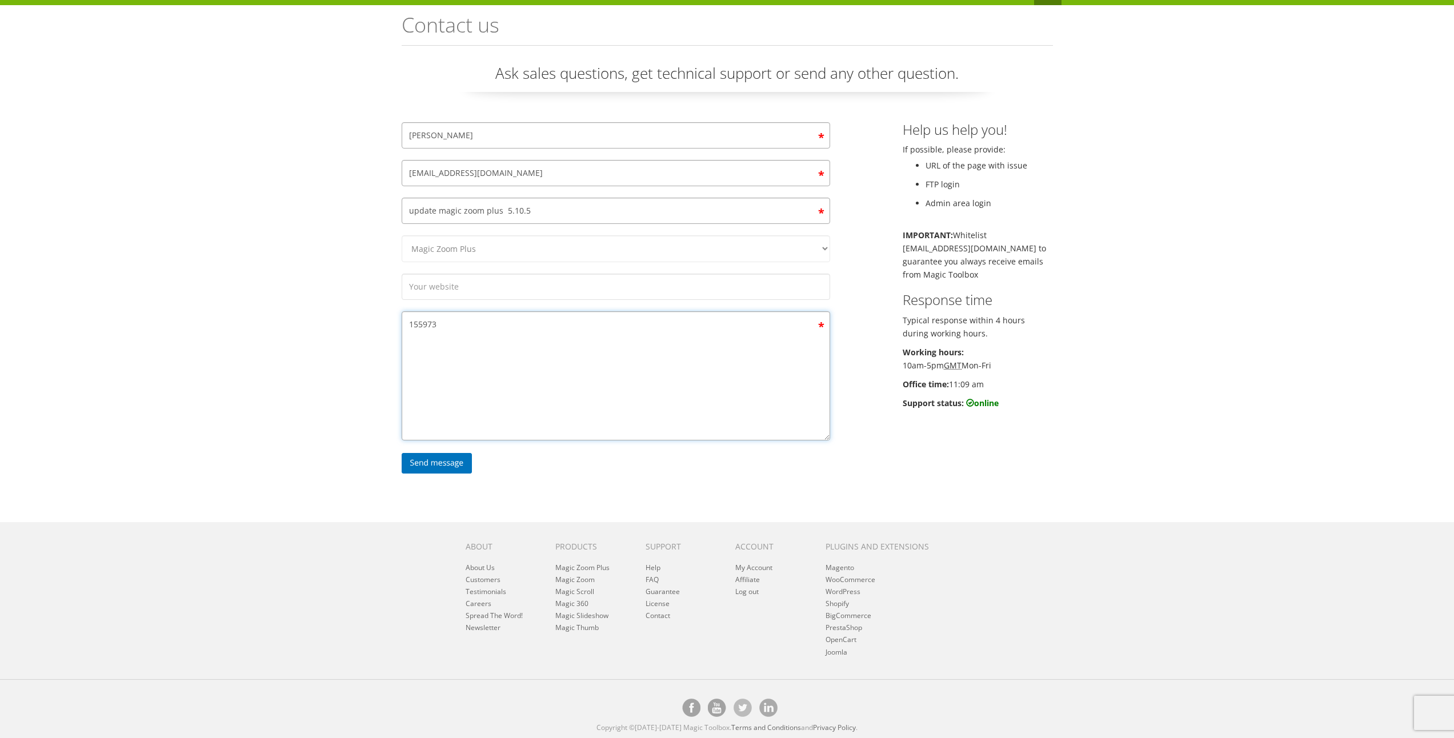
click at [448, 324] on textarea "155973" at bounding box center [616, 375] width 428 height 129
paste textarea "Hi, I purchased Magic Plus in [DATE] with this order. Since I'm having trouble …"
drag, startPoint x: 445, startPoint y: 323, endPoint x: 399, endPoint y: 324, distance: 46.3
click at [406, 322] on textarea "155973 Hi, I purchased Magic Plus in [DATE] with this order. Since I'm having t…" at bounding box center [616, 375] width 428 height 129
click at [579, 358] on textarea "155973 Hi, I purchased Magic Plus in [DATE] with this order. Since I'm having t…" at bounding box center [616, 375] width 428 height 129
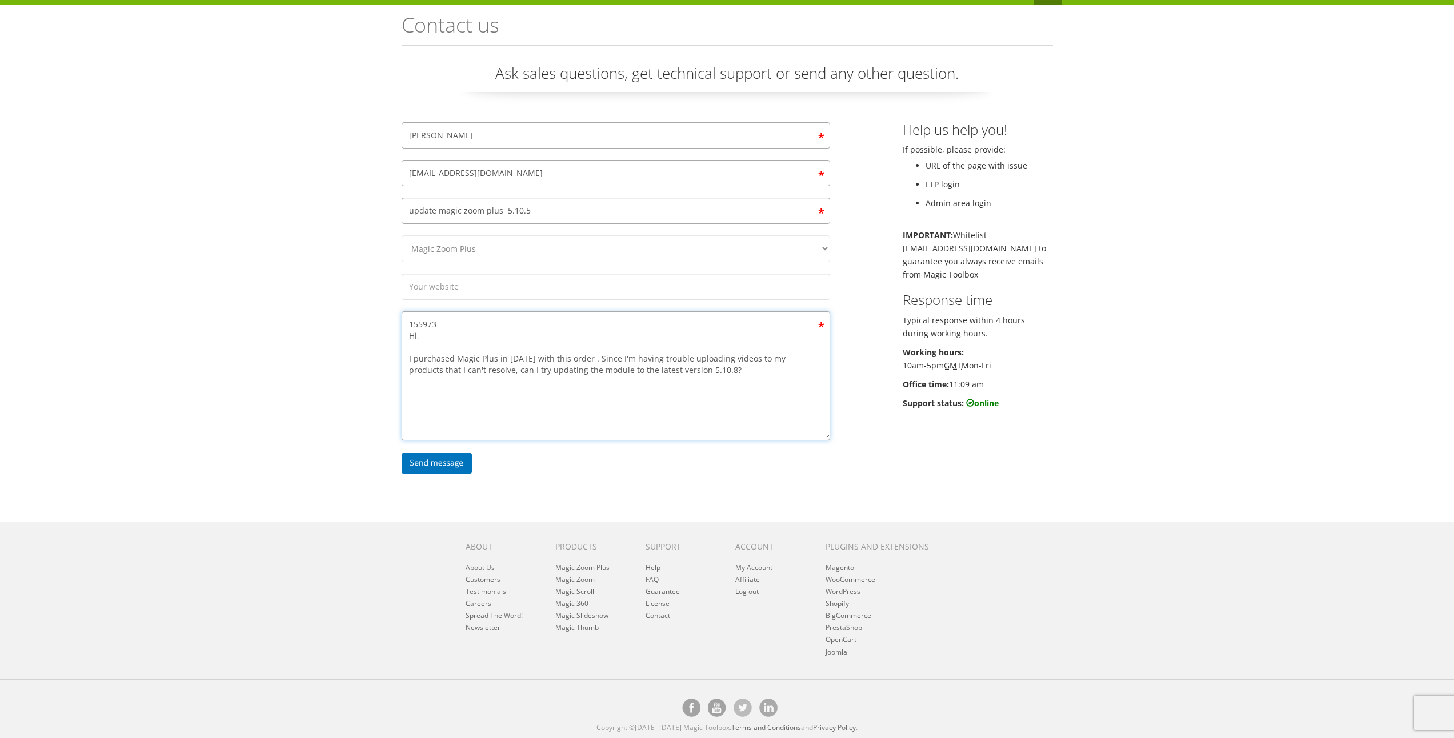
paste textarea "155973"
click at [613, 361] on textarea "155973 Hi, I purchased Magic Plus in [DATE] with this order 155973 . Since I'm …" at bounding box center [616, 375] width 428 height 129
drag, startPoint x: 440, startPoint y: 324, endPoint x: 403, endPoint y: 320, distance: 37.9
click at [403, 320] on textarea "155973 Hi, I purchased Magic Plus in [DATE] with this order 155973 . Since I'm …" at bounding box center [616, 375] width 428 height 129
click at [528, 373] on textarea "Hi, I purchased Magic Plus in [DATE] with this order 155973 . Since I'm having …" at bounding box center [616, 375] width 428 height 129
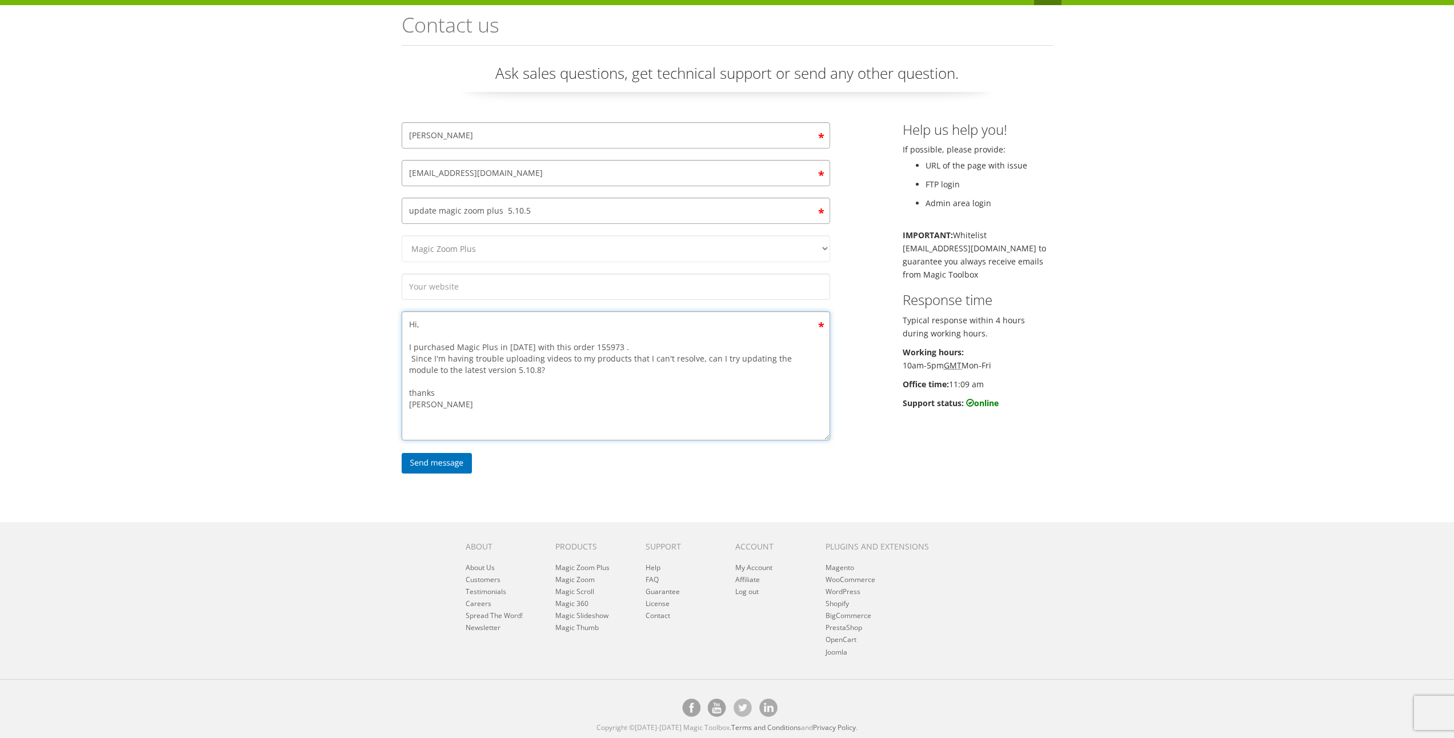
click at [527, 374] on textarea "Hi, I purchased Magic Plus in [DATE] with this order 155973 . Since I'm having …" at bounding box center [616, 375] width 428 height 129
type textarea "Hi, I purchased Magic Plus in [DATE] with this order 155973 . Since I'm having …"
click at [438, 462] on input "Send message" at bounding box center [437, 463] width 71 height 21
